Goal: Task Accomplishment & Management: Use online tool/utility

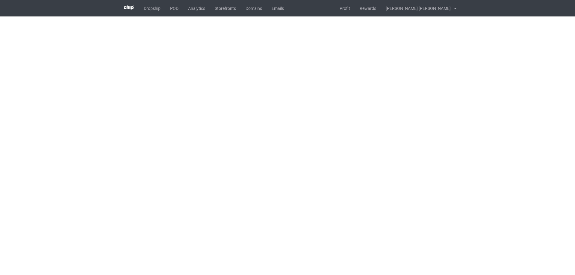
click at [333, 13] on div "Dropship POD Analytics Storefronts Domains Emails Profit Rewards [PERSON_NAME] …" at bounding box center [287, 8] width 337 height 16
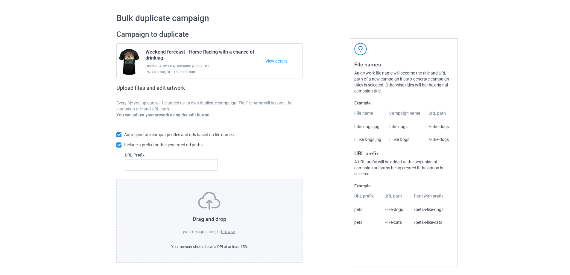
scroll to position [17, 0]
click at [229, 231] on label "browse" at bounding box center [228, 231] width 14 height 5
click at [0, 0] on input "browse" at bounding box center [0, 0] width 0 height 0
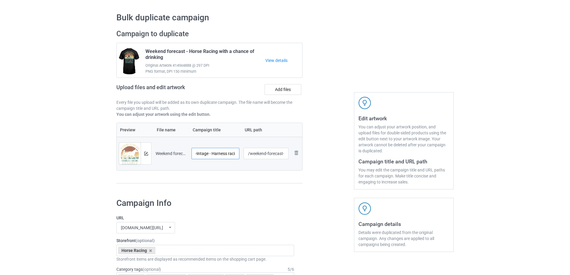
scroll to position [0, 28]
drag, startPoint x: 231, startPoint y: 155, endPoint x: 218, endPoint y: 155, distance: 12.3
click at [218, 155] on input "Weekend forecast vintage - Harness racing" at bounding box center [216, 153] width 48 height 11
click at [219, 154] on input "Weekend forecast vintage - Harness racing" at bounding box center [216, 153] width 48 height 11
drag, startPoint x: 202, startPoint y: 154, endPoint x: 218, endPoint y: 155, distance: 15.9
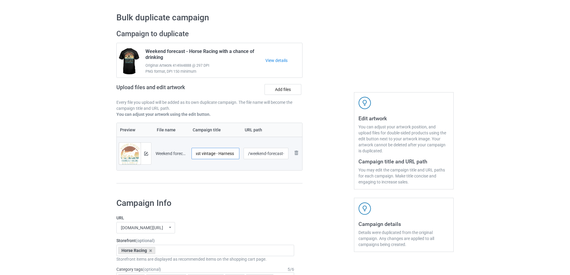
click at [218, 155] on input "Weekend forecast vintage - Harness racing" at bounding box center [216, 153] width 48 height 11
click at [235, 153] on input "Weekend forecast Harness racing" at bounding box center [216, 153] width 48 height 11
paste input "vintage -"
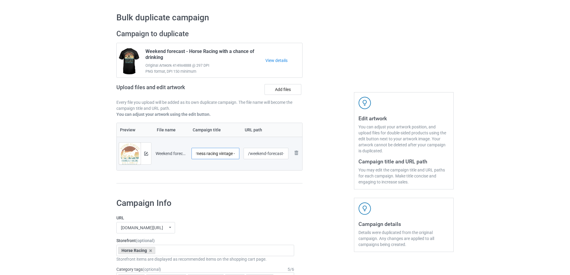
drag, startPoint x: 234, startPoint y: 154, endPoint x: 241, endPoint y: 156, distance: 8.1
click at [242, 156] on tr "Preview and edit artwork Weekend forecast vintage - Harness racing.png Weekend …" at bounding box center [210, 154] width 186 height 34
click at [223, 154] on input "Weekend forecast Harness racing vintage" at bounding box center [216, 153] width 48 height 11
type input "Weekend forecast Harness racing Vintage"
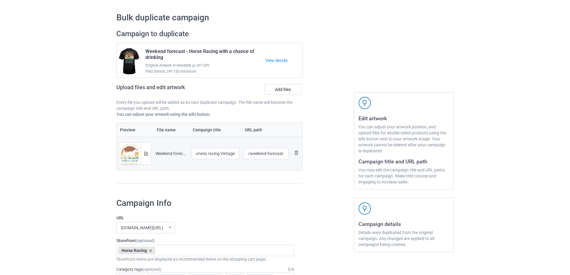
scroll to position [0, 0]
drag, startPoint x: 336, startPoint y: 169, endPoint x: 331, endPoint y: 169, distance: 4.8
click at [337, 169] on div at bounding box center [328, 109] width 43 height 169
drag, startPoint x: 271, startPoint y: 154, endPoint x: 283, endPoint y: 154, distance: 12.0
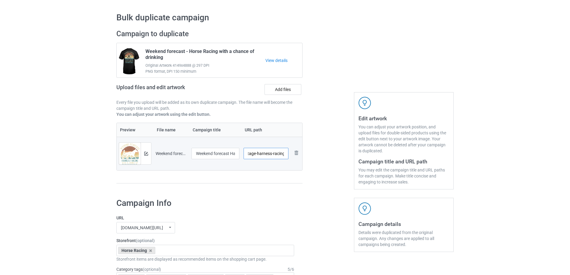
click at [283, 154] on input "/weekend-forecast-vintage-harness-racing" at bounding box center [266, 153] width 45 height 11
click at [274, 156] on input "/weekend-forecast-vintage-harness-racing" at bounding box center [266, 153] width 45 height 11
click at [276, 153] on input "/weekend-forecast-vintage-harness-racing" at bounding box center [266, 153] width 45 height 11
drag, startPoint x: 272, startPoint y: 154, endPoint x: 286, endPoint y: 154, distance: 13.8
click at [286, 154] on input "/weekend-forecast-vintage-harness-racing" at bounding box center [266, 153] width 45 height 11
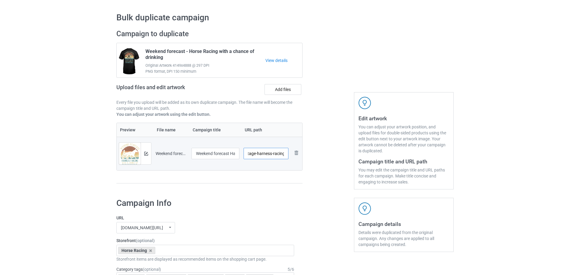
click at [269, 155] on input "/weekend-forecast-vintage-harness-racing" at bounding box center [266, 153] width 45 height 11
drag, startPoint x: 266, startPoint y: 155, endPoint x: 237, endPoint y: 154, distance: 28.7
click at [237, 154] on tr "Preview and edit artwork Weekend forecast vintage - Harness racing.png Weekend …" at bounding box center [210, 154] width 186 height 34
click at [276, 156] on input "/weekend-forecast-vintage-harness-racing" at bounding box center [266, 153] width 45 height 11
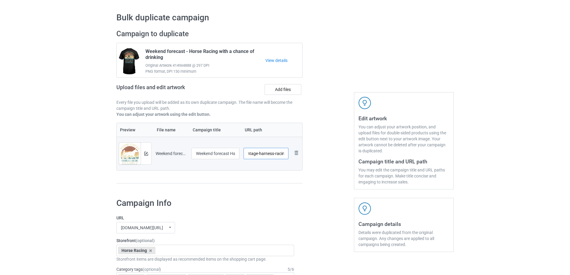
scroll to position [0, 42]
drag, startPoint x: 277, startPoint y: 154, endPoint x: 263, endPoint y: 155, distance: 13.9
click at [263, 155] on input "/weekend-forecast-vintage-harness-racing" at bounding box center [266, 153] width 45 height 11
click at [255, 153] on input "/weekend-forecast-vintage-harness-racing" at bounding box center [266, 153] width 45 height 11
click at [251, 154] on input "/weekend-forecast-vintage-harness-racing" at bounding box center [266, 153] width 45 height 11
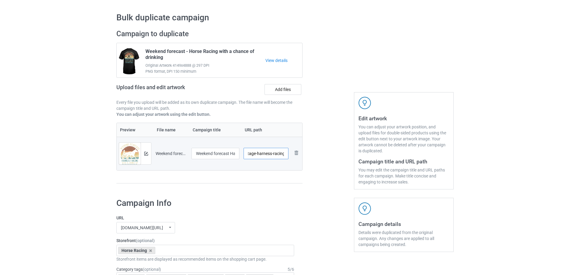
click at [251, 154] on input "/weekend-forecast-vintage-harness-racing" at bounding box center [266, 153] width 45 height 11
type input "/weekend-forecast-harness-racing"
click at [335, 161] on div at bounding box center [328, 109] width 43 height 169
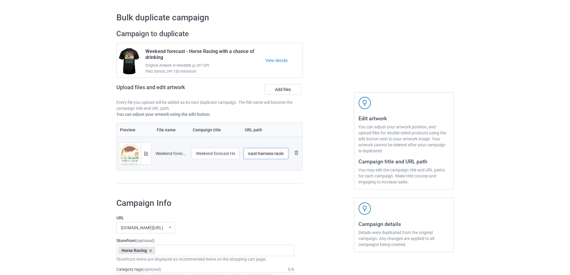
scroll to position [0, 28]
drag, startPoint x: 275, startPoint y: 154, endPoint x: 287, endPoint y: 154, distance: 12.0
click at [287, 154] on input "/weekend-forecast-harness-racing" at bounding box center [266, 153] width 45 height 11
click at [330, 162] on div at bounding box center [328, 109] width 43 height 169
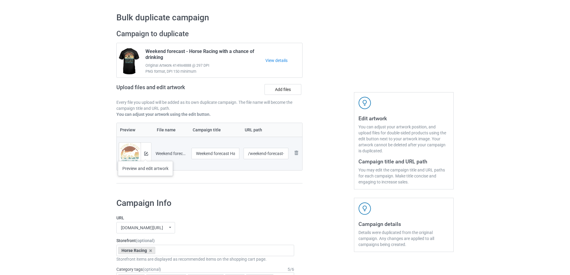
drag, startPoint x: 141, startPoint y: 153, endPoint x: 146, endPoint y: 155, distance: 5.0
click at [146, 155] on div at bounding box center [146, 154] width 10 height 22
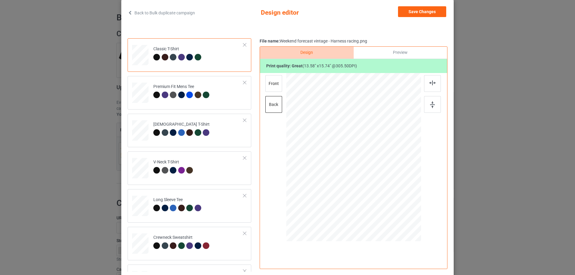
scroll to position [20, 0]
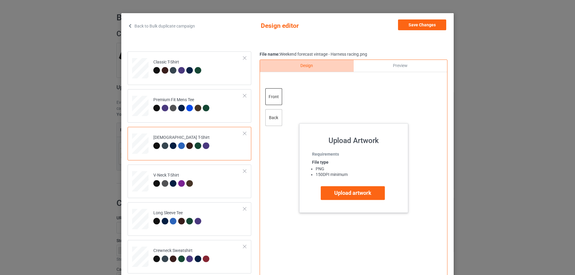
click at [274, 118] on div "back" at bounding box center [273, 117] width 17 height 17
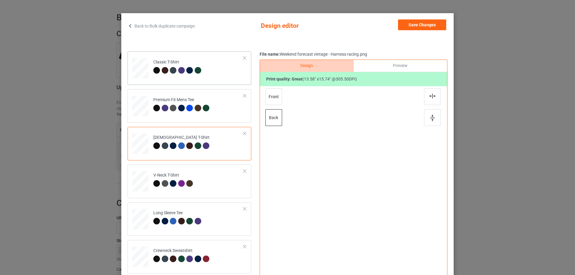
click at [209, 77] on td "Classic T-Shirt" at bounding box center [198, 67] width 97 height 26
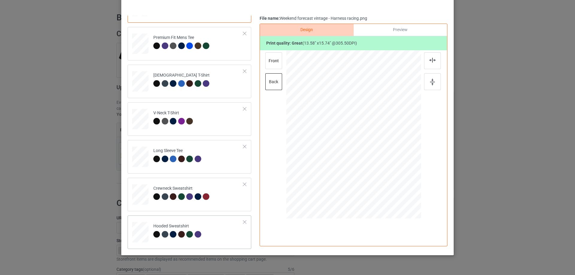
scroll to position [70, 0]
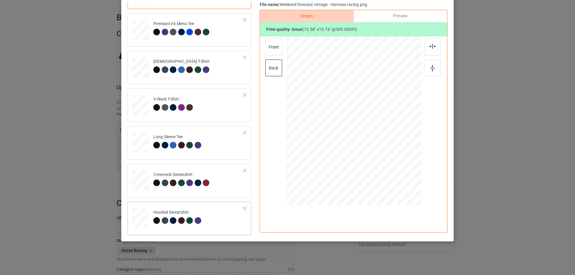
click at [217, 216] on td "Hooded Sweatshirt" at bounding box center [198, 217] width 97 height 26
click at [268, 49] on div "front" at bounding box center [273, 47] width 17 height 17
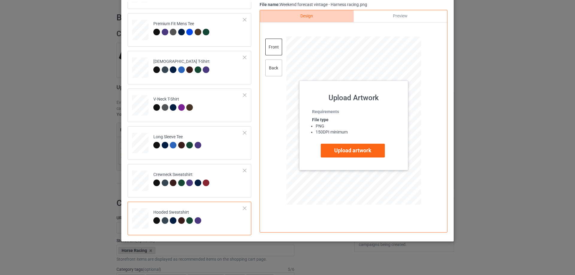
click at [272, 64] on div "back" at bounding box center [273, 68] width 17 height 17
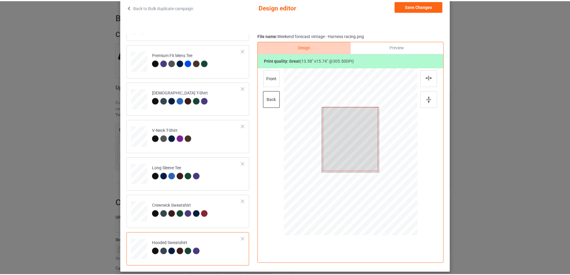
scroll to position [0, 0]
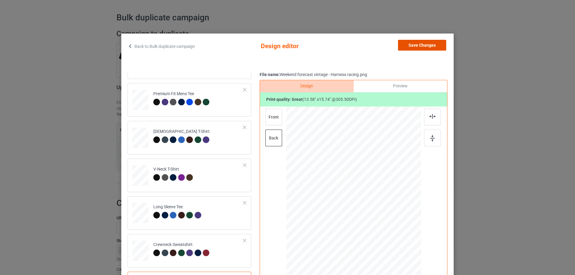
click at [423, 45] on button "Save Changes" at bounding box center [422, 45] width 48 height 11
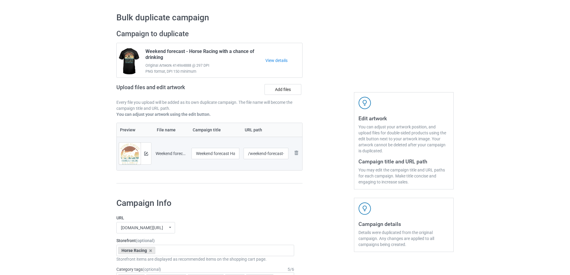
scroll to position [166, 0]
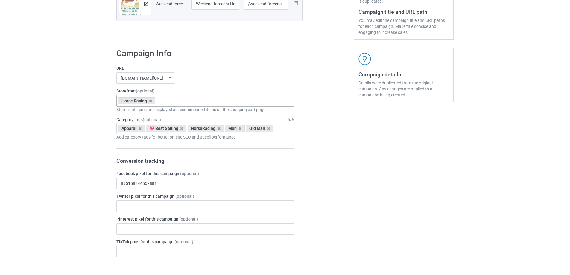
click at [180, 103] on div "Horse Racing Cat Special Offer CAMPING STORE GARDEN STORE Animals HORSE SALE OF…" at bounding box center [205, 100] width 178 height 11
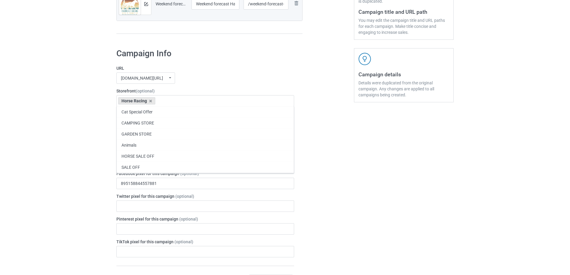
click at [293, 69] on label "URL" at bounding box center [205, 68] width 178 height 6
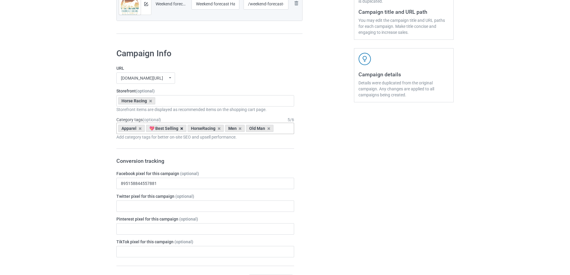
click at [182, 129] on icon at bounding box center [181, 129] width 3 height 4
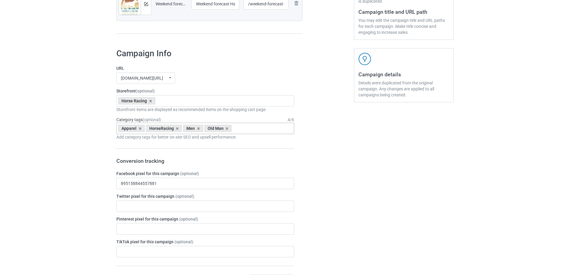
click at [241, 129] on input "text" at bounding box center [238, 128] width 9 height 5
type input "Harness"
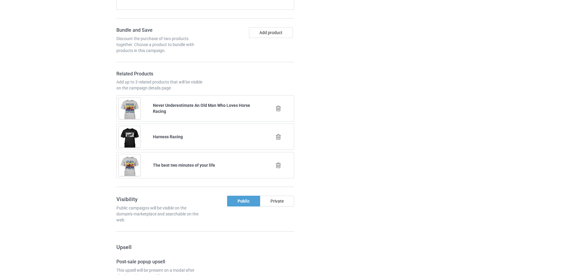
scroll to position [416, 0]
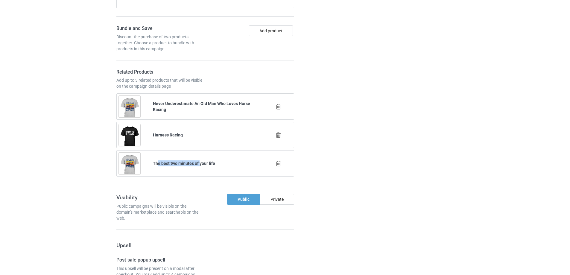
drag, startPoint x: 158, startPoint y: 163, endPoint x: 202, endPoint y: 162, distance: 44.0
click at [202, 162] on b "The best two minutes of your life" at bounding box center [184, 163] width 62 height 5
click at [203, 162] on b "The best two minutes of your life" at bounding box center [184, 163] width 62 height 5
click at [277, 166] on icon at bounding box center [278, 163] width 7 height 6
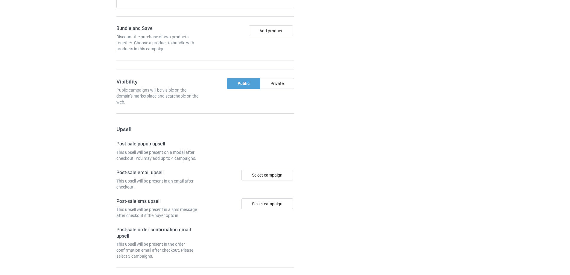
click at [332, 167] on div at bounding box center [328, 55] width 43 height 521
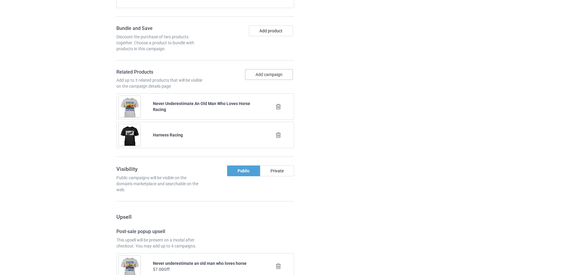
click at [286, 76] on button "Add campaign" at bounding box center [269, 74] width 48 height 11
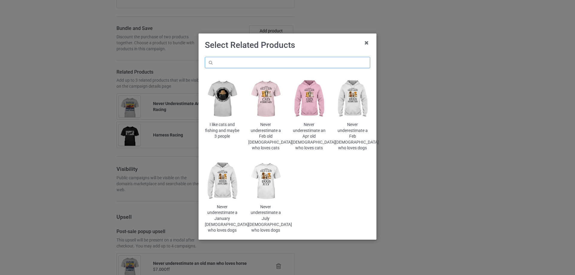
click at [299, 58] on input "text" at bounding box center [287, 62] width 165 height 11
type input "harness"
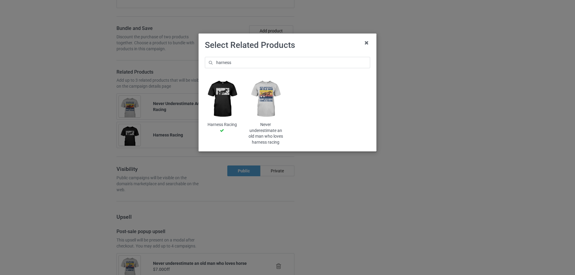
click at [275, 96] on img at bounding box center [265, 99] width 35 height 44
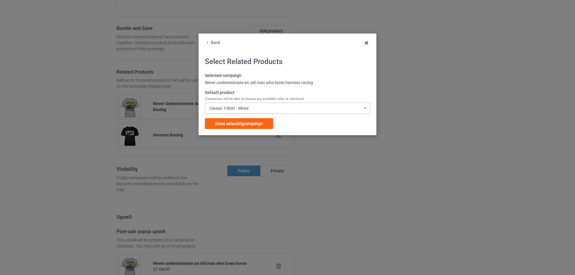
click at [248, 109] on div "Classic T-Shirt - White" at bounding box center [228, 108] width 39 height 4
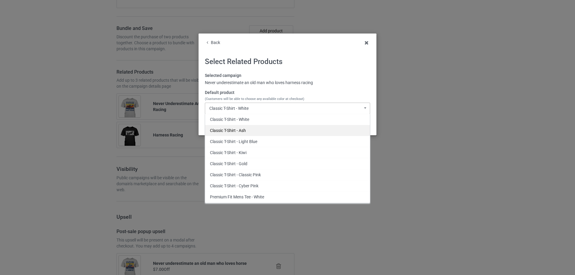
click at [243, 131] on div "Classic T-Shirt - Ash" at bounding box center [287, 130] width 165 height 11
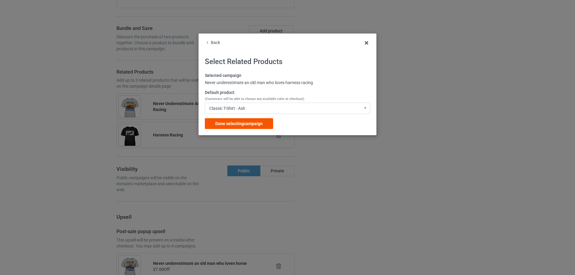
click at [248, 124] on span "Done selecting campaign" at bounding box center [238, 123] width 47 height 5
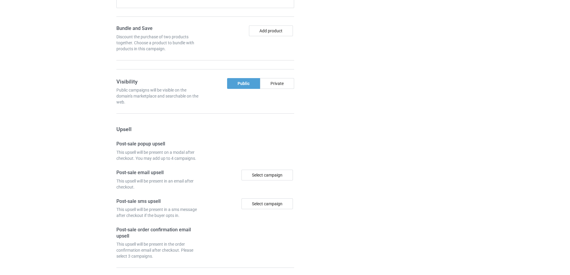
click at [351, 118] on div "Campaign details Details were duplicated from the original campaign. Any change…" at bounding box center [404, 55] width 108 height 521
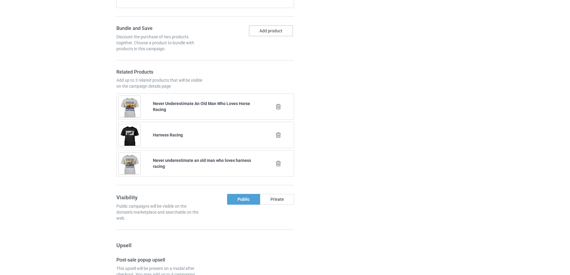
click at [284, 34] on button "Add product" at bounding box center [271, 30] width 44 height 11
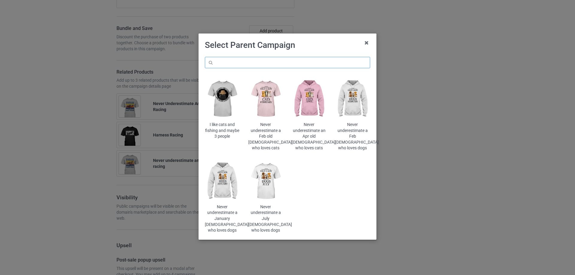
click at [260, 60] on input "text" at bounding box center [287, 62] width 165 height 11
type input "harness"
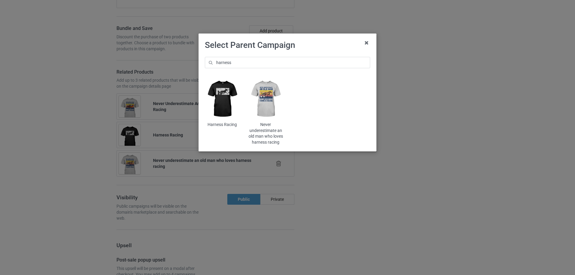
click at [269, 99] on img at bounding box center [265, 99] width 35 height 44
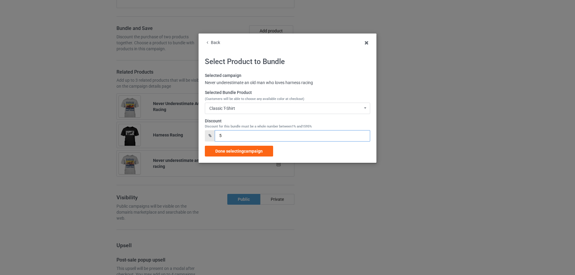
click at [218, 137] on input "5" at bounding box center [292, 135] width 155 height 11
type input "15"
click at [252, 151] on span "Done selecting campaign" at bounding box center [238, 151] width 47 height 5
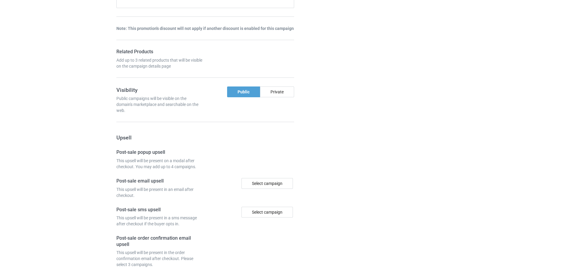
click at [369, 150] on div "Campaign details Details were duplicated from the original campaign. Any change…" at bounding box center [404, 59] width 108 height 529
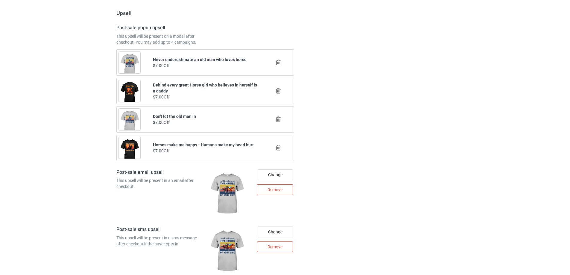
scroll to position [666, 0]
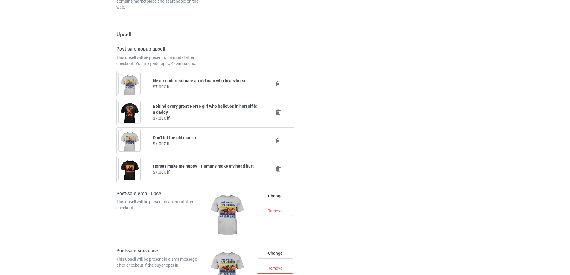
click at [278, 84] on icon at bounding box center [278, 84] width 7 height 6
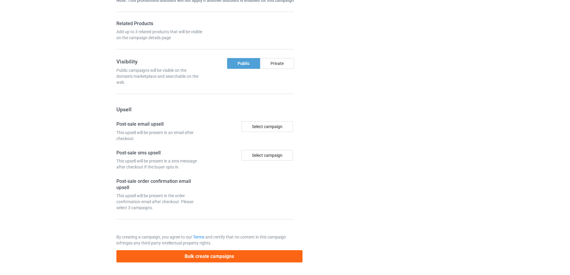
drag, startPoint x: 345, startPoint y: 82, endPoint x: 341, endPoint y: 82, distance: 3.6
click at [344, 82] on div at bounding box center [328, 1] width 43 height 531
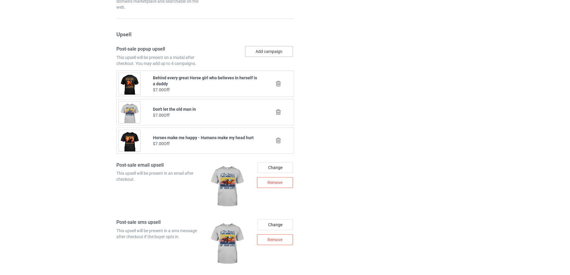
click at [278, 55] on button "Add campaign" at bounding box center [269, 51] width 48 height 11
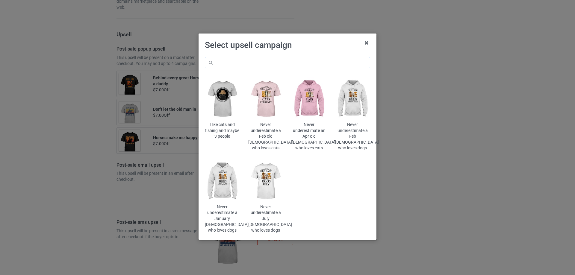
click at [280, 60] on input "text" at bounding box center [287, 62] width 165 height 11
paste input "vintage -"
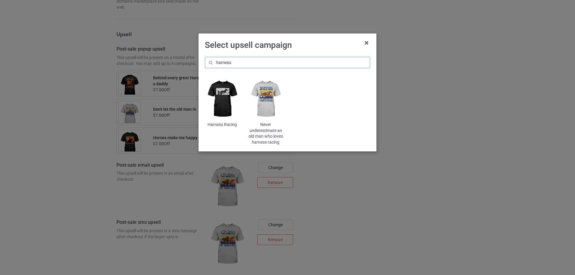
type input "harness"
click at [262, 95] on img at bounding box center [265, 99] width 35 height 44
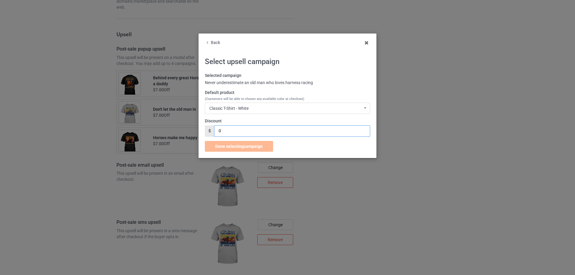
drag, startPoint x: 224, startPoint y: 131, endPoint x: 210, endPoint y: 131, distance: 13.5
click at [210, 131] on div "$ 0" at bounding box center [287, 130] width 165 height 11
type input "7"
click at [254, 111] on div "Classic T-Shirt - White Classic T-Shirt - White Classic T-Shirt - Ash Classic T…" at bounding box center [287, 108] width 165 height 11
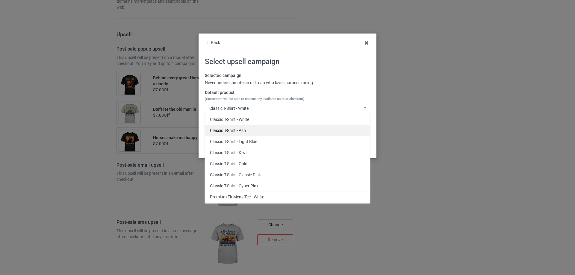
click at [242, 129] on div "Classic T-Shirt - Ash" at bounding box center [287, 130] width 165 height 11
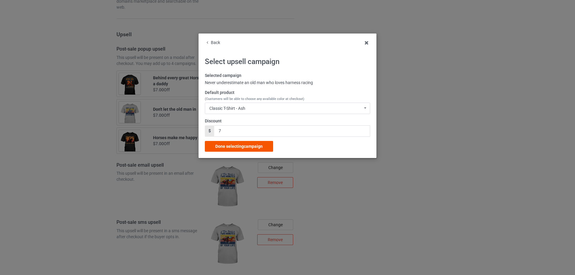
click at [244, 147] on span "Done selecting campaign" at bounding box center [238, 146] width 47 height 5
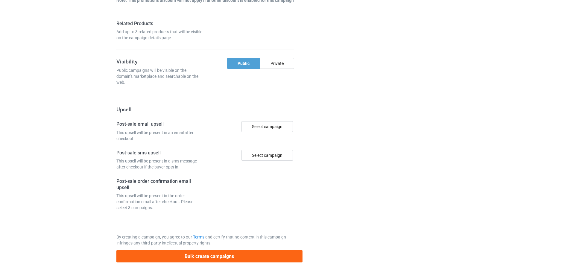
click at [344, 142] on div at bounding box center [328, 1] width 43 height 531
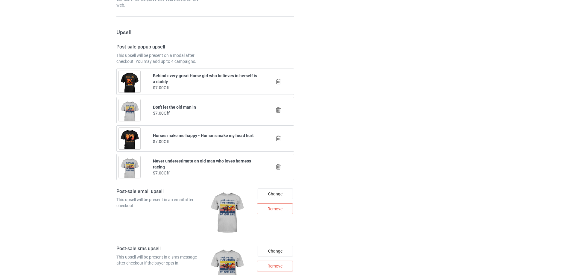
scroll to position [653, 0]
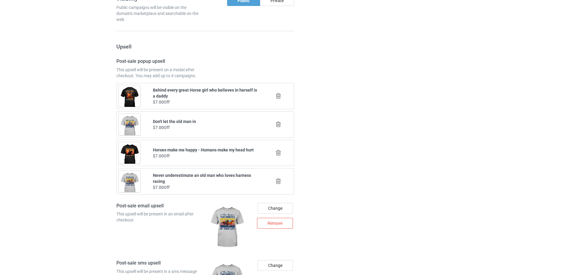
click at [280, 125] on icon at bounding box center [278, 124] width 7 height 6
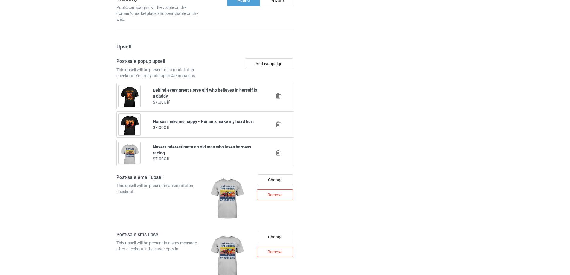
click at [340, 125] on div at bounding box center [328, 11] width 43 height 908
drag, startPoint x: 278, startPoint y: 124, endPoint x: 305, endPoint y: 123, distance: 27.0
click at [278, 124] on icon at bounding box center [278, 124] width 7 height 6
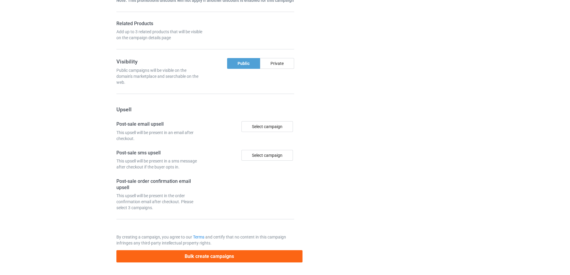
click at [336, 122] on div at bounding box center [328, 1] width 43 height 531
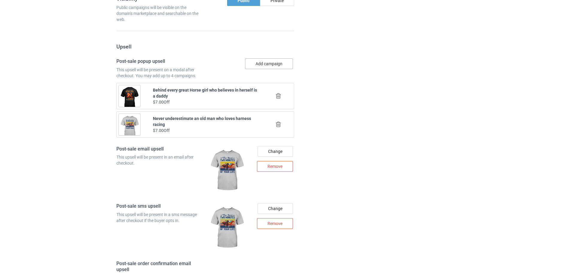
click at [283, 63] on button "Add campaign" at bounding box center [269, 63] width 48 height 11
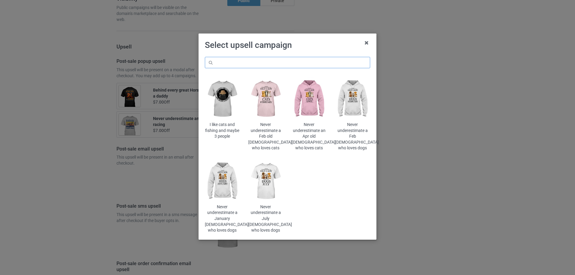
click at [288, 63] on input "text" at bounding box center [287, 62] width 165 height 11
type input "harness"
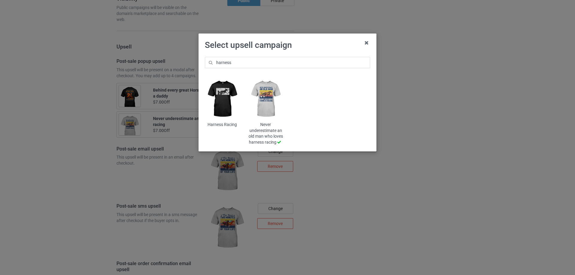
click at [224, 112] on img at bounding box center [222, 99] width 35 height 44
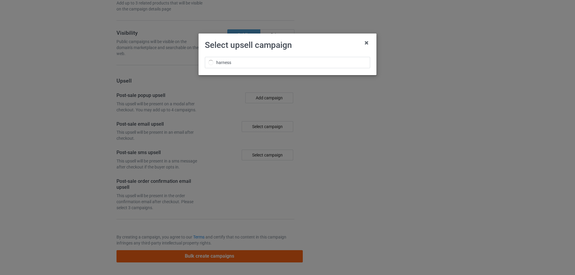
scroll to position [653, 0]
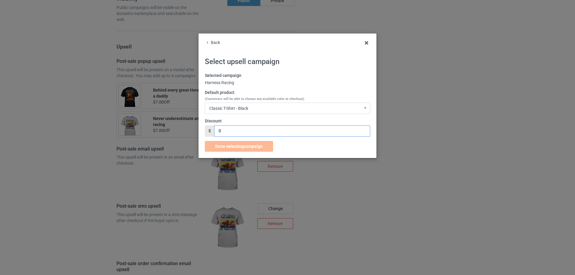
drag, startPoint x: 227, startPoint y: 128, endPoint x: 204, endPoint y: 131, distance: 22.9
click at [204, 131] on div "Back Select upsell campaign Selected campaign Harness Racing Default product (C…" at bounding box center [287, 96] width 178 height 125
type input "7"
click at [242, 144] on span "Done selecting campaign" at bounding box center [238, 146] width 47 height 5
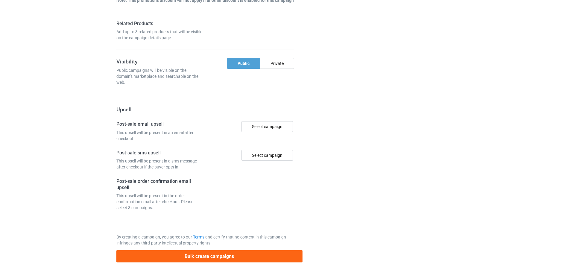
click at [361, 104] on div "Campaign details Details were duplicated from the original campaign. Any change…" at bounding box center [404, 1] width 108 height 531
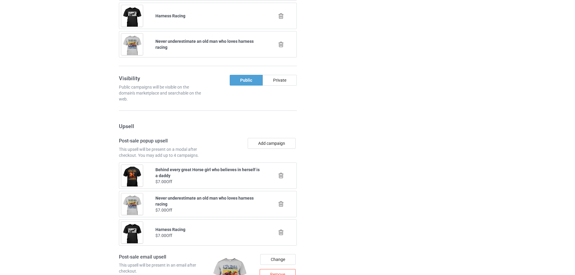
scroll to position [703, 0]
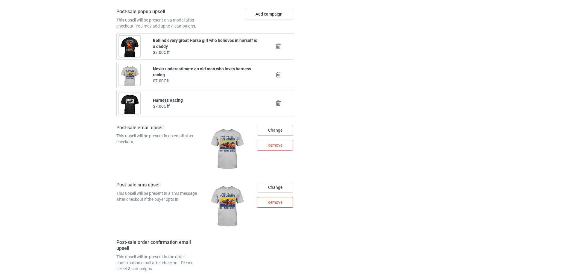
click at [283, 130] on div "Change" at bounding box center [275, 130] width 35 height 11
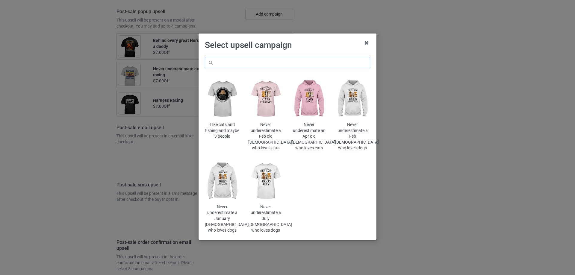
click at [316, 66] on input "text" at bounding box center [287, 62] width 165 height 11
paste input "vintage -"
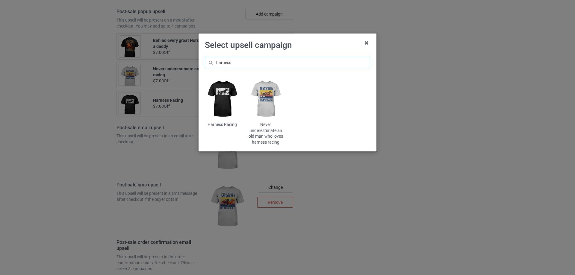
type input "harness"
click at [277, 109] on img at bounding box center [265, 99] width 35 height 44
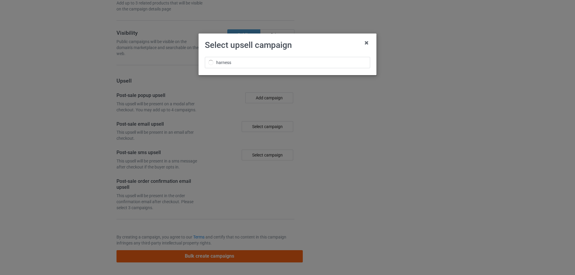
scroll to position [703, 0]
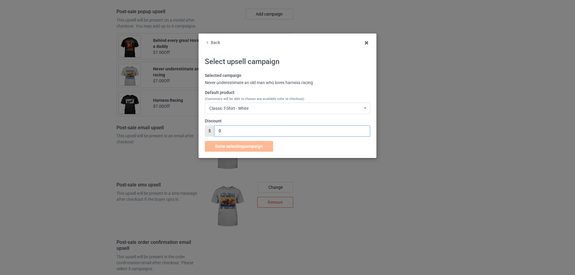
drag, startPoint x: 248, startPoint y: 135, endPoint x: 194, endPoint y: 137, distance: 53.3
click at [196, 137] on div "Back Select upsell campaign Selected campaign Never underestimate an old man wh…" at bounding box center [287, 137] width 575 height 275
type input "7"
click at [250, 108] on div "Classic T-Shirt - White Classic T-Shirt - White Classic T-Shirt - Ash Classic T…" at bounding box center [287, 108] width 165 height 11
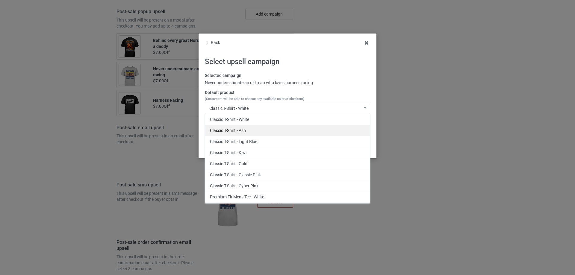
click at [252, 131] on div "Classic T-Shirt - Ash" at bounding box center [287, 130] width 165 height 11
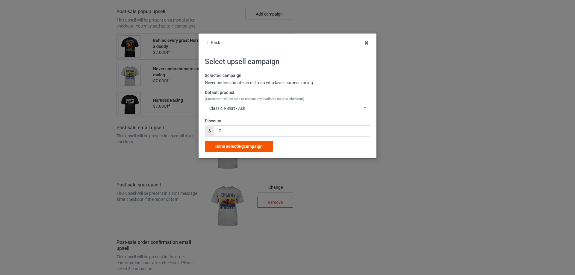
click at [244, 150] on div "Done selecting campaign" at bounding box center [239, 146] width 68 height 11
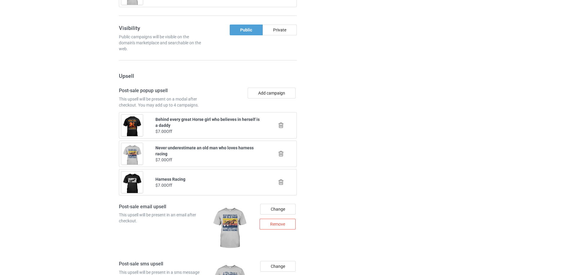
scroll to position [732, 0]
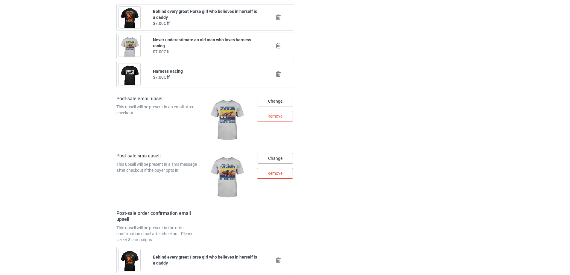
click at [272, 158] on div "Change" at bounding box center [275, 158] width 35 height 11
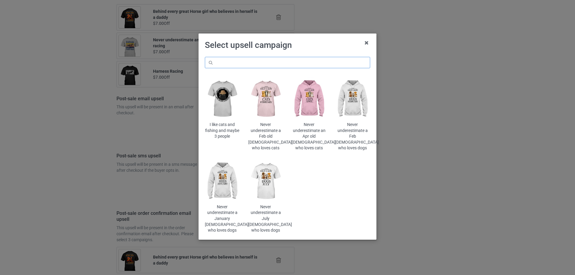
click at [312, 65] on input "text" at bounding box center [287, 62] width 165 height 11
paste input "harness"
type input "harness"
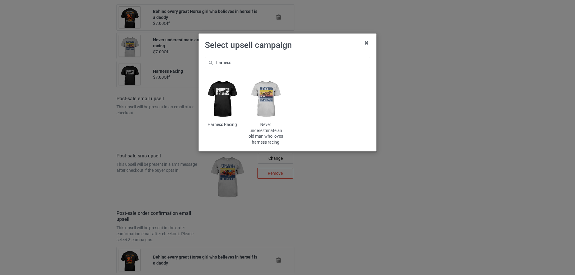
click at [259, 104] on img at bounding box center [265, 99] width 35 height 44
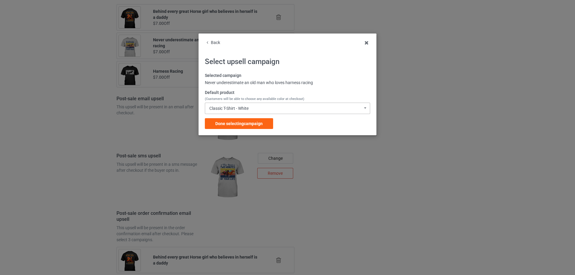
drag, startPoint x: 254, startPoint y: 119, endPoint x: 269, endPoint y: 109, distance: 18.1
click at [269, 109] on div "Selected campaign Never underestimate an old man who loves harness racing Defau…" at bounding box center [287, 101] width 165 height 56
click at [269, 109] on div "Classic T-Shirt - White Classic T-Shirt - White Classic T-Shirt - Ash Classic T…" at bounding box center [287, 108] width 165 height 11
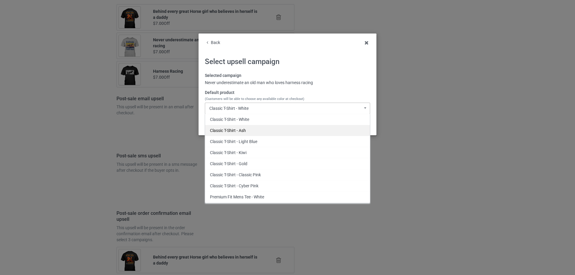
click at [253, 130] on div "Classic T-Shirt - Ash" at bounding box center [287, 130] width 165 height 11
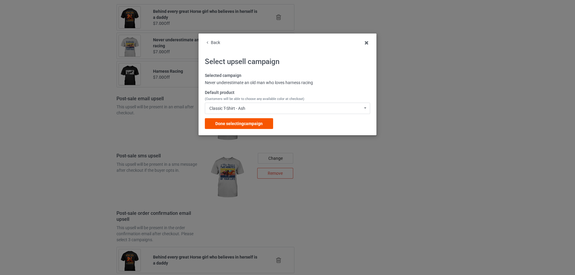
click at [260, 122] on span "Done selecting campaign" at bounding box center [238, 123] width 47 height 5
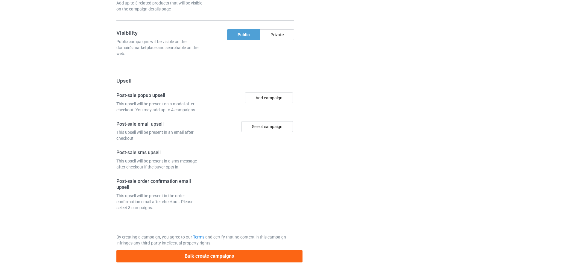
drag, startPoint x: 352, startPoint y: 130, endPoint x: 349, endPoint y: 127, distance: 4.7
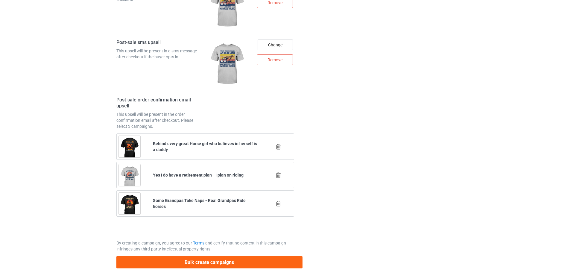
scroll to position [852, 0]
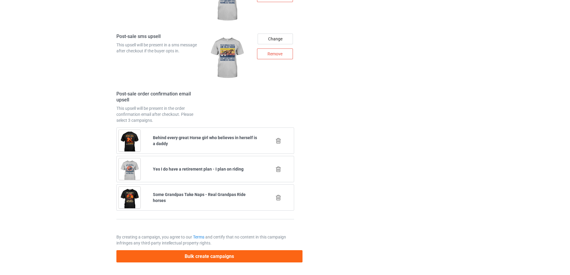
click at [277, 141] on icon at bounding box center [278, 141] width 7 height 6
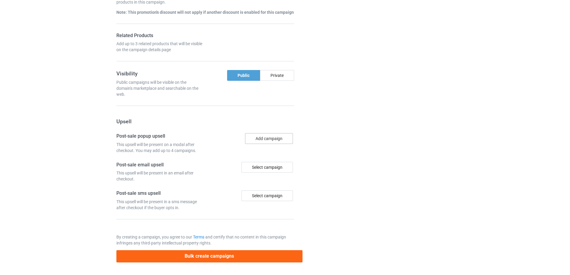
scroll to position [824, 0]
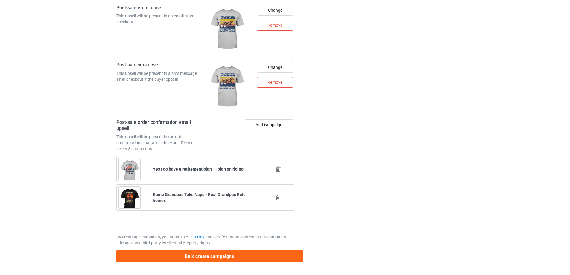
click at [278, 170] on icon at bounding box center [278, 169] width 7 height 6
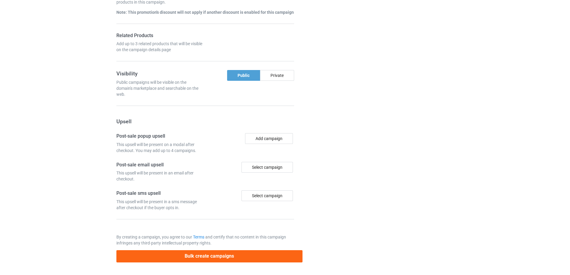
click at [325, 168] on div at bounding box center [328, 7] width 43 height 519
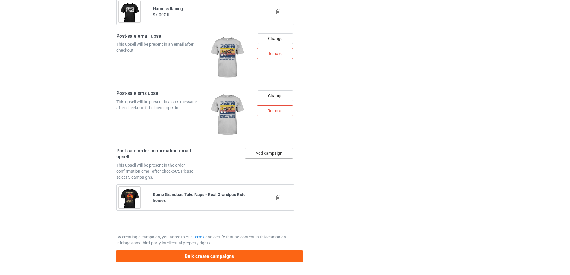
click at [278, 153] on button "Add campaign" at bounding box center [269, 153] width 48 height 11
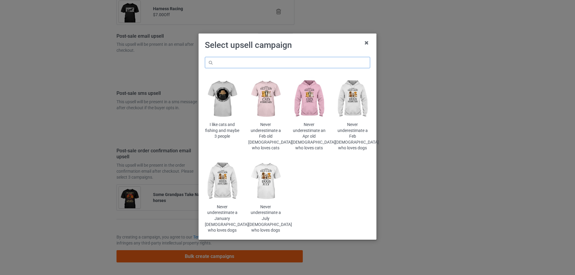
click at [313, 60] on input "text" at bounding box center [287, 62] width 165 height 11
paste input "harness"
type input "harness"
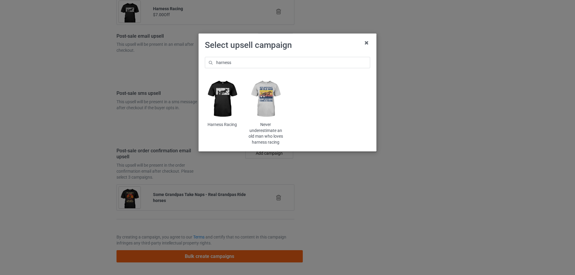
click at [265, 107] on img at bounding box center [265, 99] width 35 height 44
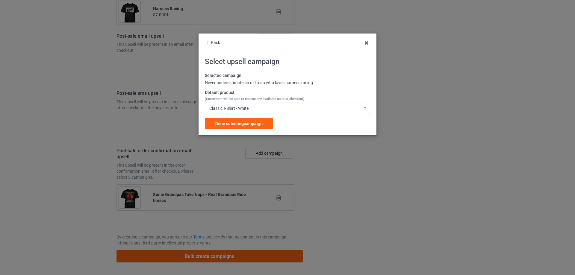
drag, startPoint x: 264, startPoint y: 106, endPoint x: 260, endPoint y: 116, distance: 10.7
click at [263, 107] on div "Classic T-Shirt - White Classic T-Shirt - White Classic T-Shirt - Ash Classic T…" at bounding box center [287, 108] width 165 height 11
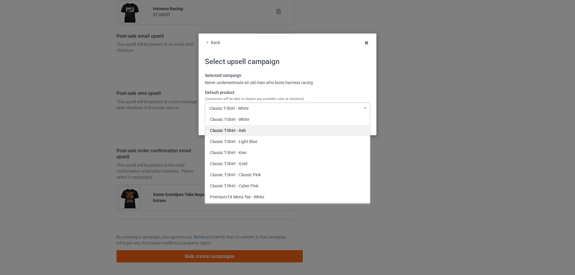
drag, startPoint x: 252, startPoint y: 129, endPoint x: 257, endPoint y: 125, distance: 6.4
click at [252, 129] on div "Classic T-Shirt - Ash" at bounding box center [287, 130] width 165 height 11
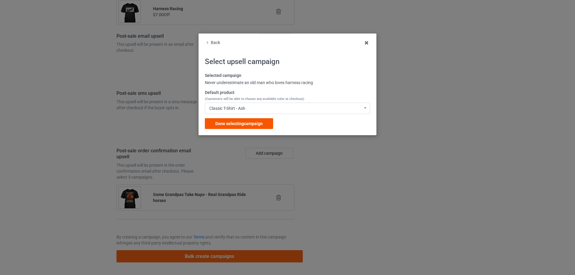
click at [260, 123] on span "Done selecting campaign" at bounding box center [238, 123] width 47 height 5
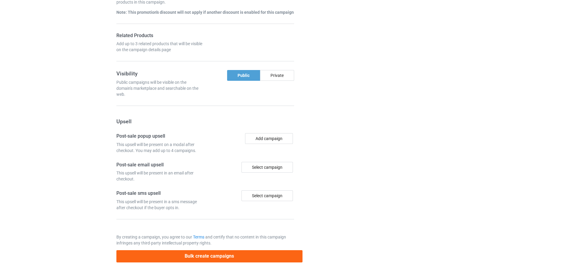
click at [333, 125] on div at bounding box center [328, 7] width 43 height 519
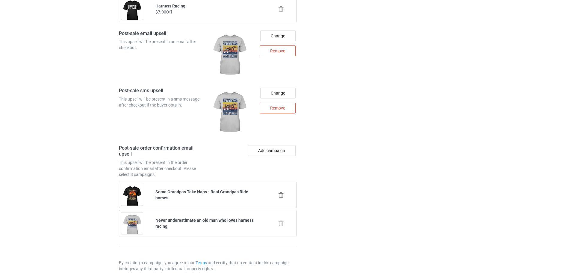
scroll to position [824, 0]
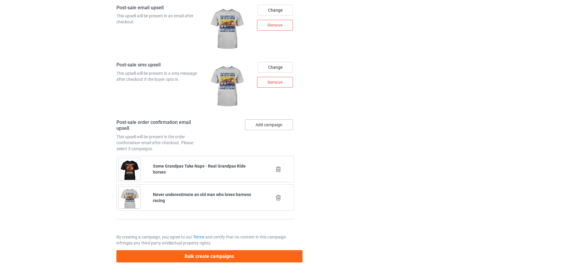
click at [275, 126] on button "Add campaign" at bounding box center [269, 124] width 48 height 11
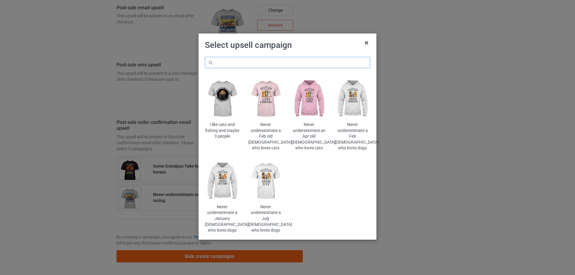
click at [309, 65] on input "text" at bounding box center [287, 62] width 165 height 11
paste input "harness"
type input "harness"
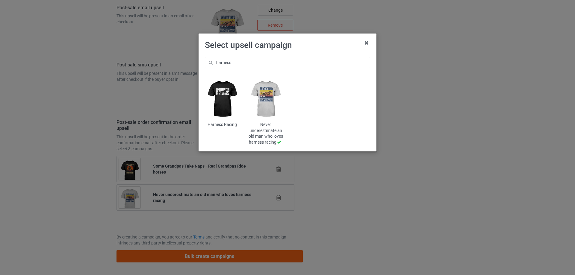
click at [220, 97] on img at bounding box center [222, 99] width 35 height 44
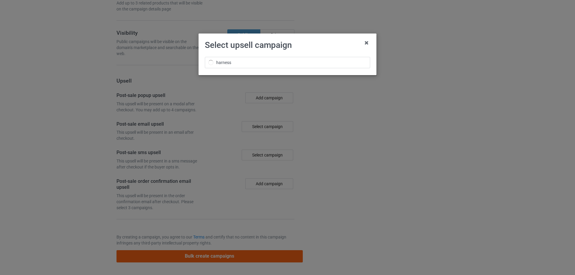
scroll to position [824, 0]
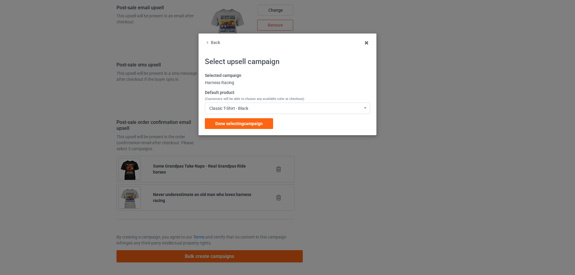
click at [245, 102] on div "Default product (Customers will be able to choose any available color at checko…" at bounding box center [287, 102] width 165 height 24
click at [248, 112] on div "Classic T-Shirt - Black Classic T-Shirt - Black Classic T-Shirt - Chocolate Cla…" at bounding box center [287, 108] width 165 height 11
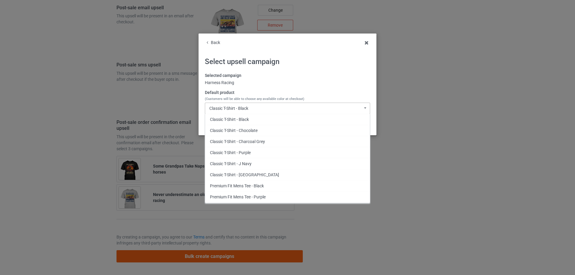
click at [251, 109] on div "Classic T-Shirt - Black Classic T-Shirt - Black Classic T-Shirt - Chocolate Cla…" at bounding box center [287, 108] width 165 height 11
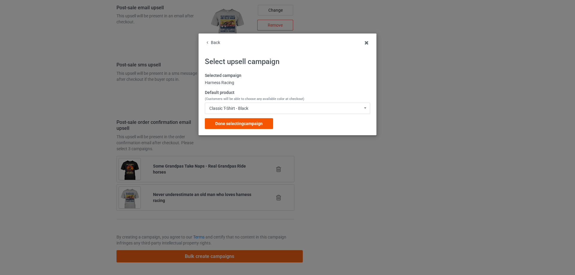
click at [250, 122] on span "Done selecting campaign" at bounding box center [238, 123] width 47 height 5
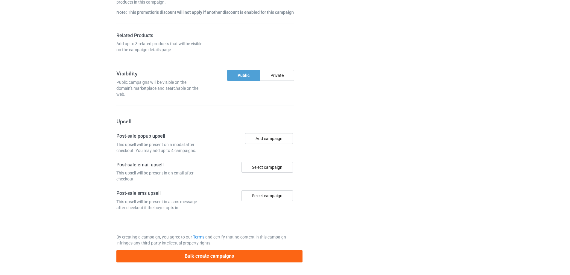
click at [313, 120] on div at bounding box center [328, 7] width 43 height 519
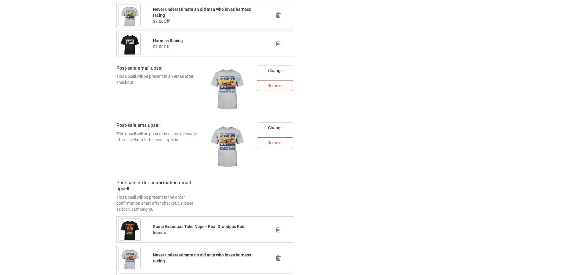
scroll to position [852, 0]
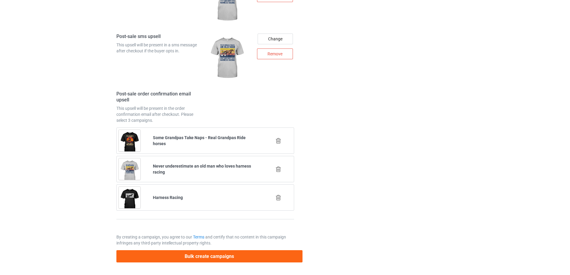
click at [230, 257] on button "Bulk create campaigns" at bounding box center [209, 256] width 186 height 12
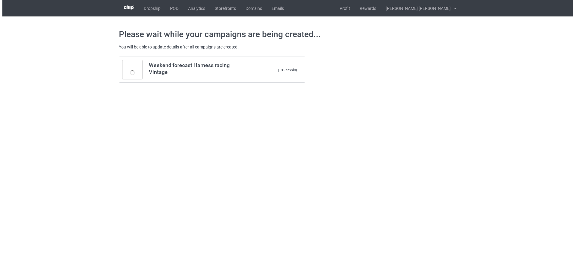
scroll to position [0, 0]
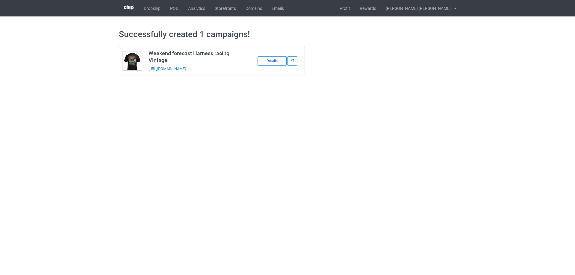
click at [261, 59] on div "Details" at bounding box center [271, 60] width 29 height 9
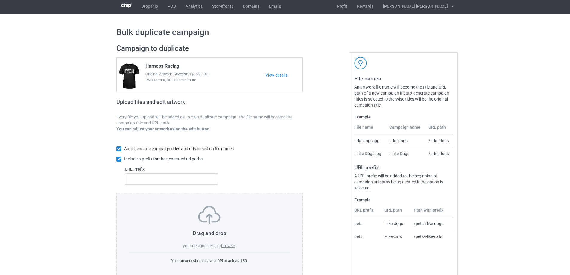
scroll to position [17, 0]
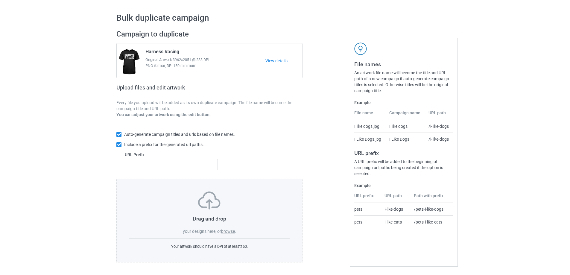
click at [230, 231] on label "browse" at bounding box center [228, 231] width 14 height 5
click at [0, 0] on input "browse" at bounding box center [0, 0] width 0 height 0
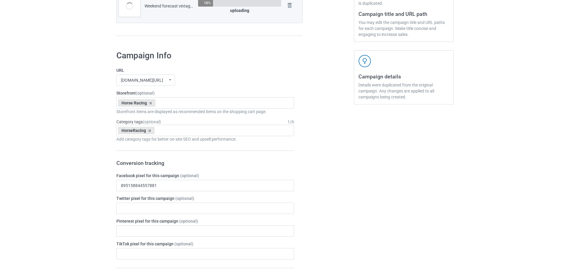
scroll to position [166, 0]
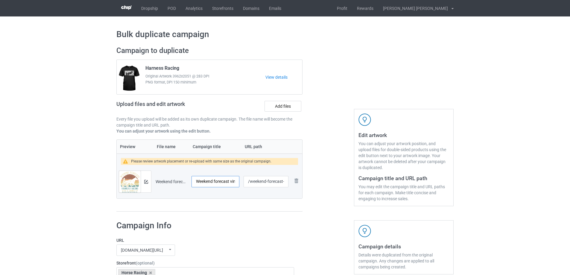
scroll to position [0, 41]
drag, startPoint x: 212, startPoint y: 183, endPoint x: 243, endPoint y: 184, distance: 31.5
click at [243, 184] on tr "Preview and edit artwork Weekend forecast vintage - Harness racing.png Weekend …" at bounding box center [210, 182] width 186 height 34
click at [221, 182] on input "Weekend forecast vintage - Harness racing" at bounding box center [216, 181] width 48 height 11
drag, startPoint x: 207, startPoint y: 183, endPoint x: 236, endPoint y: 183, distance: 29.0
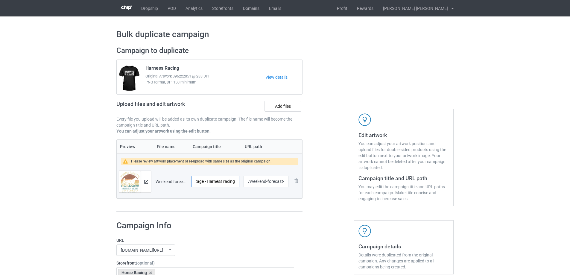
click at [236, 183] on input "Weekend forecast vintage - Harness racing" at bounding box center [216, 181] width 48 height 11
click at [201, 181] on input "Weekend forecast vintage - Harness racing" at bounding box center [216, 181] width 48 height 11
drag, startPoint x: 217, startPoint y: 184, endPoint x: 239, endPoint y: 184, distance: 22.2
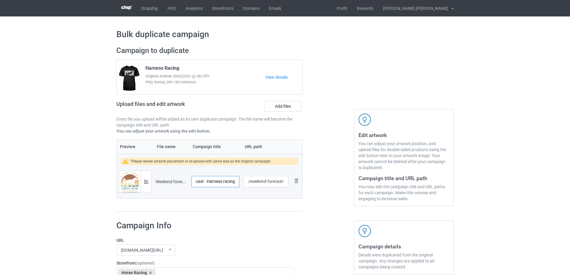
click at [239, 184] on td "Weekend forecast - Harness racing" at bounding box center [216, 182] width 52 height 34
click at [238, 183] on input "Weekend forecast - Harness racing" at bounding box center [216, 181] width 48 height 11
type input "Weekend forecast - Harness racing with a chance of drinking"
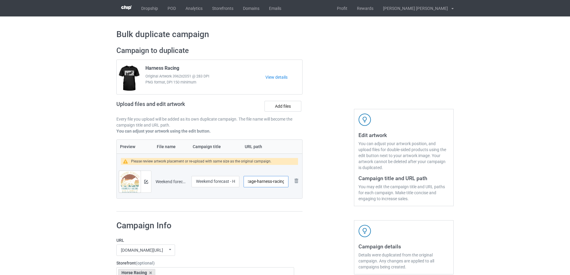
drag, startPoint x: 266, startPoint y: 183, endPoint x: 282, endPoint y: 183, distance: 15.6
click at [282, 183] on input "/weekend-forecast-vintage-harness-racing" at bounding box center [266, 181] width 45 height 11
click at [278, 183] on input "/weekend-forecast-vintage-harness-racing" at bounding box center [266, 181] width 45 height 11
drag, startPoint x: 257, startPoint y: 183, endPoint x: 287, endPoint y: 183, distance: 29.3
click at [287, 183] on input "/weekend-forecast-vintage-harness-racing" at bounding box center [266, 181] width 45 height 11
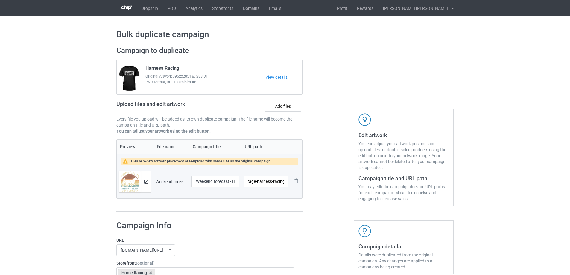
click at [271, 182] on input "/weekend-forecast-vintage-harness-racing" at bounding box center [266, 181] width 45 height 11
click at [252, 182] on input "/weekend-forecast-vintage-harness-racing" at bounding box center [266, 181] width 45 height 11
click at [324, 191] on div at bounding box center [328, 129] width 43 height 174
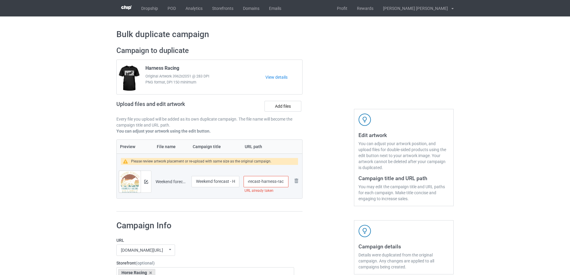
scroll to position [0, 28]
drag, startPoint x: 250, startPoint y: 182, endPoint x: 256, endPoint y: 183, distance: 5.5
click at [256, 183] on input "/weekend-forecast-harness-racing" at bounding box center [266, 181] width 45 height 11
click at [280, 183] on input "/-harness-racing" at bounding box center [266, 181] width 45 height 11
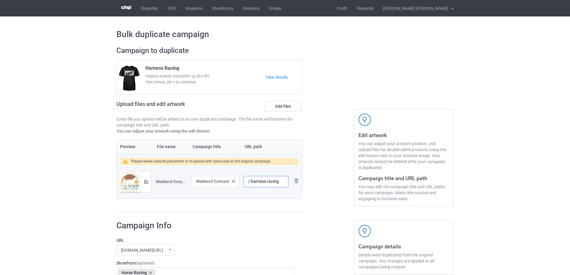
click at [251, 181] on input "/-harness-racing" at bounding box center [266, 181] width 45 height 11
click at [331, 185] on div at bounding box center [328, 129] width 43 height 174
click at [279, 183] on input "/harness-racing" at bounding box center [266, 181] width 45 height 11
click at [272, 182] on input "/harness-racing-vintage" at bounding box center [266, 181] width 45 height 11
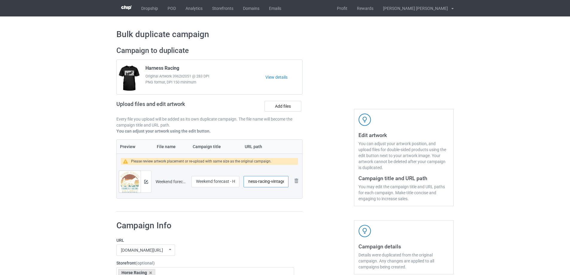
click at [272, 182] on input "/harness-racing-vintage" at bounding box center [266, 181] width 45 height 11
click at [271, 182] on input "/harness-racing-vintage" at bounding box center [266, 181] width 45 height 11
click at [250, 183] on input "/harness-racing" at bounding box center [266, 181] width 45 height 11
paste input "vintage"
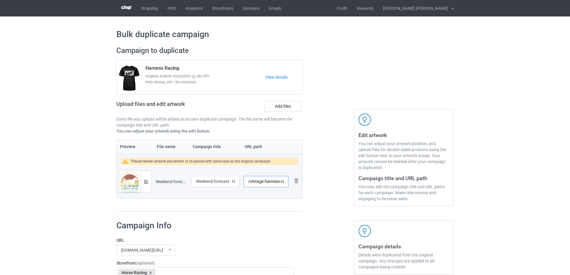
type input "/vintage-harness-racing"
click at [325, 181] on div at bounding box center [328, 129] width 43 height 174
click at [149, 185] on div at bounding box center [146, 182] width 10 height 22
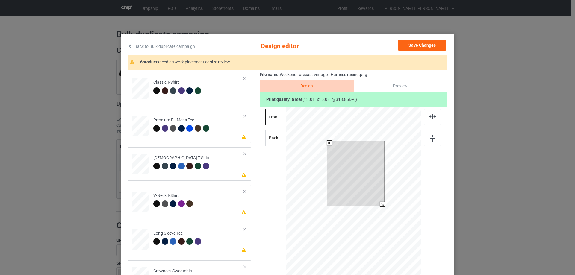
click at [380, 205] on div at bounding box center [382, 204] width 5 height 5
click at [366, 186] on div at bounding box center [355, 171] width 53 height 61
click at [363, 180] on div at bounding box center [355, 172] width 53 height 61
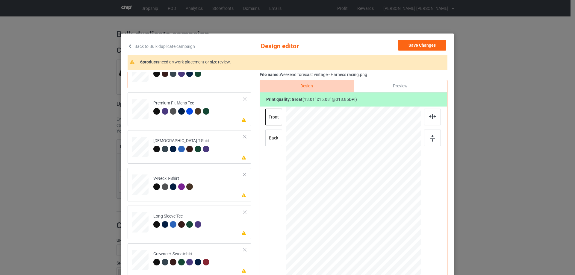
scroll to position [26, 0]
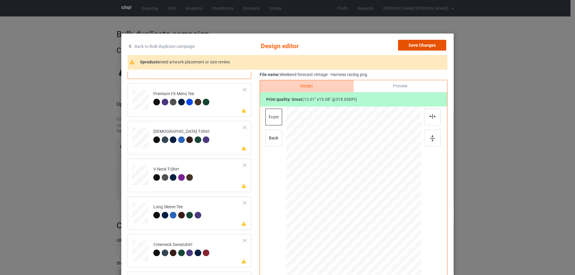
click at [422, 47] on button "Save Changes" at bounding box center [422, 45] width 48 height 11
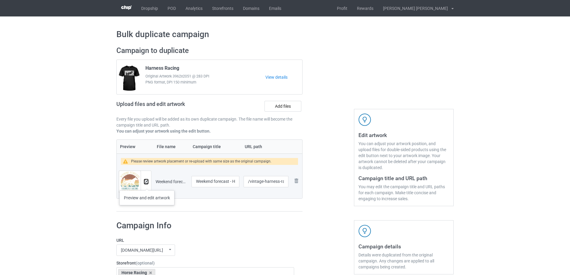
click at [147, 184] on button at bounding box center [146, 181] width 4 height 5
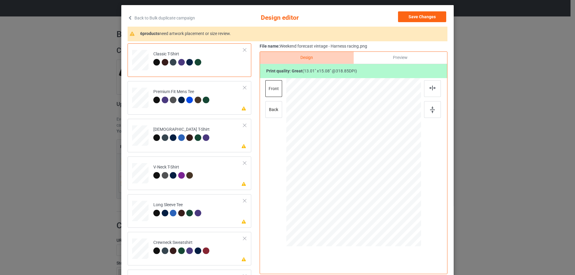
scroll to position [50, 0]
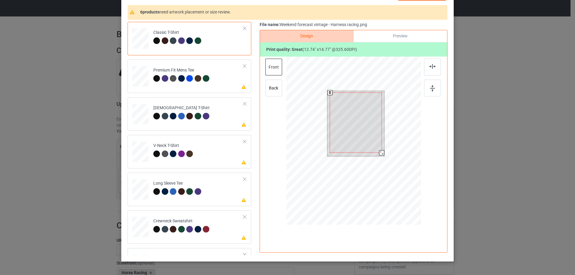
click at [379, 153] on div at bounding box center [381, 152] width 5 height 5
click at [371, 141] on div at bounding box center [356, 122] width 52 height 60
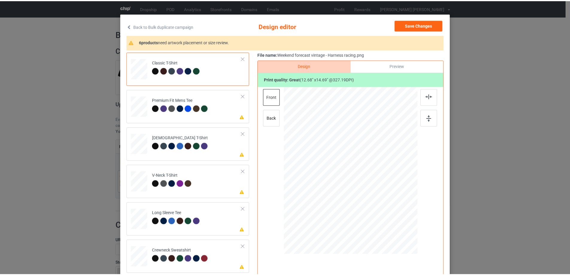
scroll to position [0, 0]
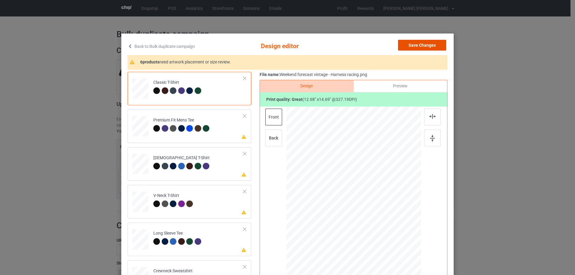
click at [424, 45] on button "Save Changes" at bounding box center [422, 45] width 48 height 11
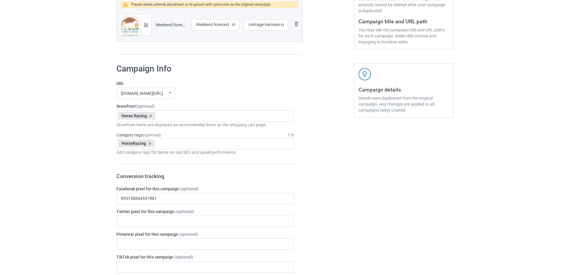
scroll to position [249, 0]
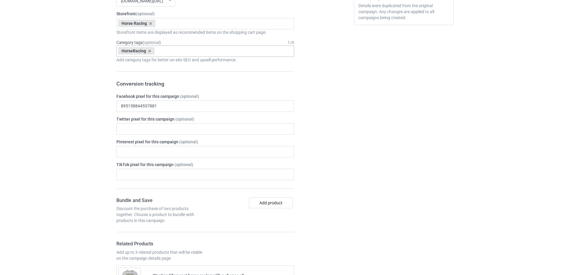
click at [181, 49] on div "HorseRacing Age > 1-19 > 1 Age > 1-12 Months > 1 Month Age > 1-12 Months Age > …" at bounding box center [205, 51] width 178 height 11
type input "harnes"
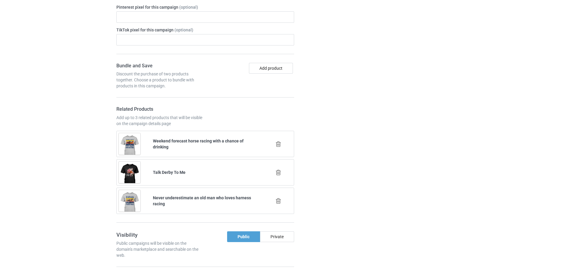
scroll to position [399, 0]
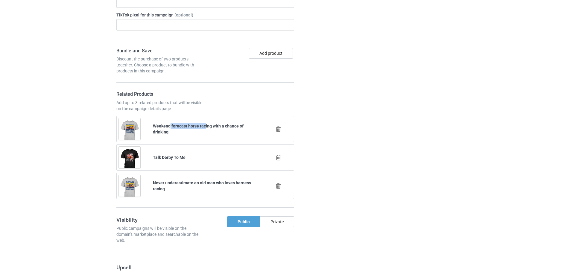
drag, startPoint x: 170, startPoint y: 126, endPoint x: 205, endPoint y: 126, distance: 35.6
click at [205, 126] on b "Weekend forecast horse racing with a chance of drinking" at bounding box center [198, 129] width 91 height 11
drag, startPoint x: 169, startPoint y: 126, endPoint x: 196, endPoint y: 125, distance: 26.4
click at [195, 125] on b "Weekend forecast horse racing with a chance of drinking" at bounding box center [198, 129] width 91 height 11
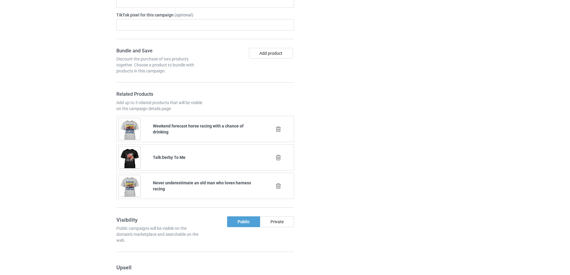
click at [197, 125] on b "Weekend forecast horse racing with a chance of drinking" at bounding box center [198, 129] width 91 height 11
click at [214, 127] on b "Weekend forecast horse racing with a chance of drinking" at bounding box center [198, 129] width 91 height 11
click at [381, 151] on div "Campaign details Details were duplicated from the original campaign. Any change…" at bounding box center [404, 251] width 108 height 869
drag, startPoint x: 154, startPoint y: 130, endPoint x: 181, endPoint y: 130, distance: 27.2
click at [174, 130] on div "Weekend forecast horse racing with a chance of drinking" at bounding box center [205, 129] width 105 height 12
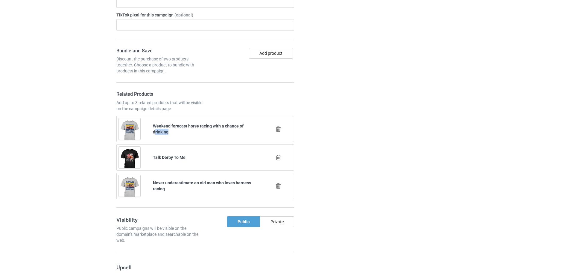
drag, startPoint x: 191, startPoint y: 130, endPoint x: 219, endPoint y: 130, distance: 27.6
click at [192, 130] on div "Weekend forecast horse racing with a chance of drinking" at bounding box center [205, 129] width 105 height 12
click at [275, 130] on icon at bounding box center [278, 129] width 7 height 6
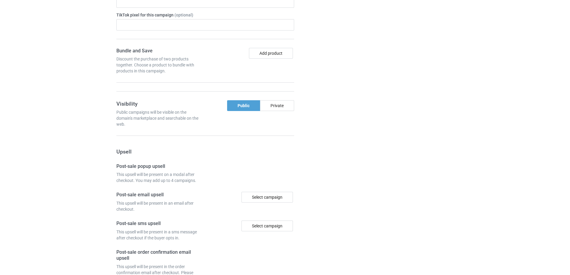
click at [371, 130] on div "Campaign details Details were duplicated from the original campaign. Any change…" at bounding box center [404, 77] width 108 height 521
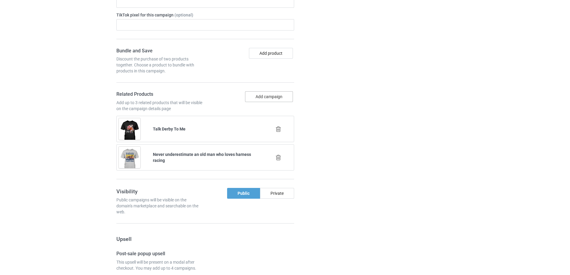
click at [279, 100] on button "Add campaign" at bounding box center [269, 96] width 48 height 11
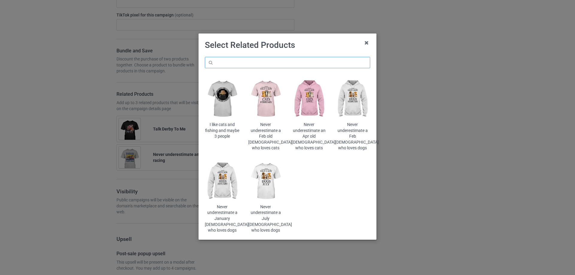
click at [303, 65] on input "text" at bounding box center [287, 62] width 165 height 11
type input "weekend forecast"
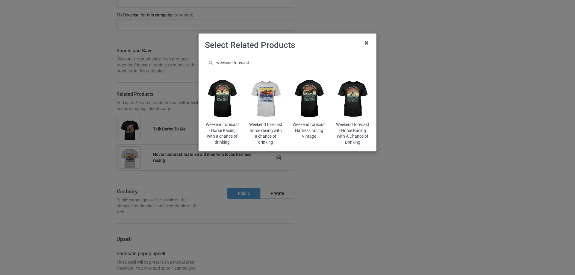
click at [309, 99] on img at bounding box center [309, 99] width 35 height 44
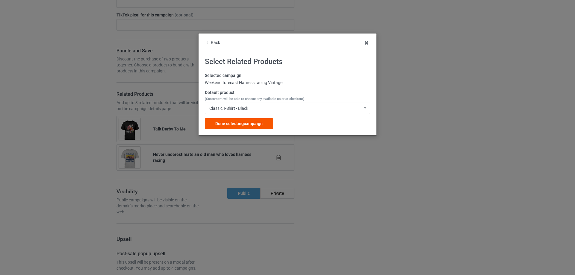
click at [248, 118] on div "Done selecting campaign" at bounding box center [239, 123] width 68 height 11
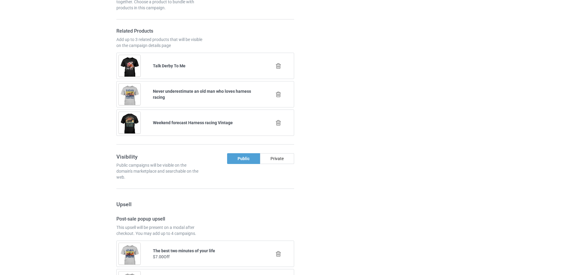
scroll to position [349, 0]
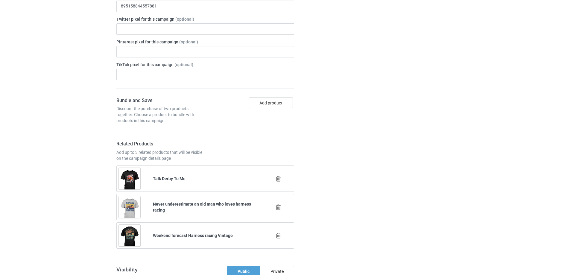
click at [277, 104] on button "Add product" at bounding box center [271, 103] width 44 height 11
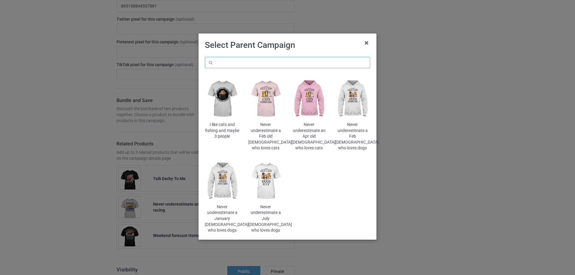
click at [295, 57] on input "text" at bounding box center [287, 62] width 165 height 11
click at [295, 64] on input "text" at bounding box center [287, 62] width 165 height 11
type input "harness"
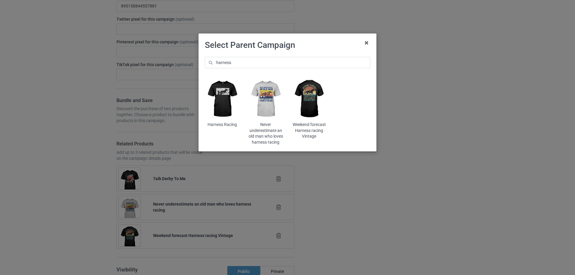
click at [259, 104] on img at bounding box center [265, 99] width 35 height 44
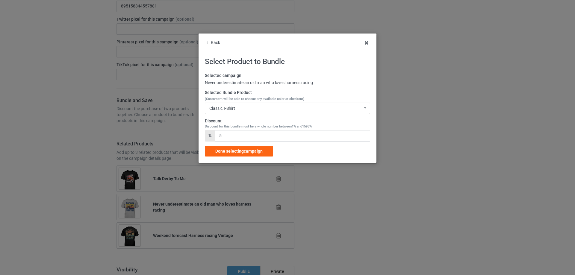
click at [237, 110] on div "Classic T-Shirt Classic T-Shirt Premium Fit Mens Tee Ladies T-Shirt V-Neck T-Sh…" at bounding box center [287, 108] width 165 height 11
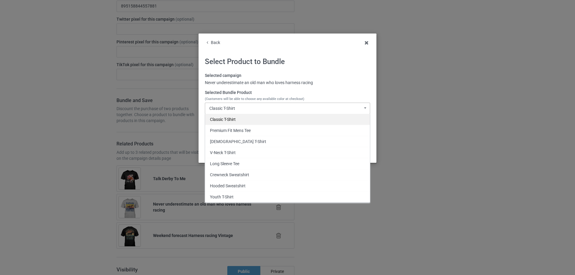
click at [237, 120] on div "Classic T-Shirt" at bounding box center [287, 119] width 165 height 11
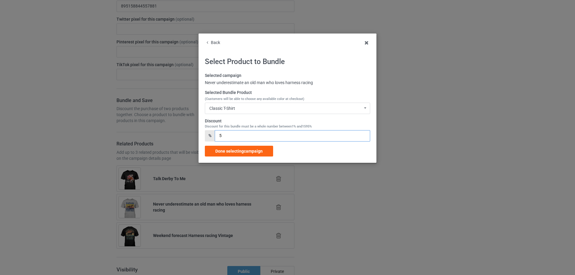
click at [218, 137] on input "5" at bounding box center [292, 135] width 155 height 11
type input "15"
click at [231, 150] on span "Done selecting campaign" at bounding box center [238, 151] width 47 height 5
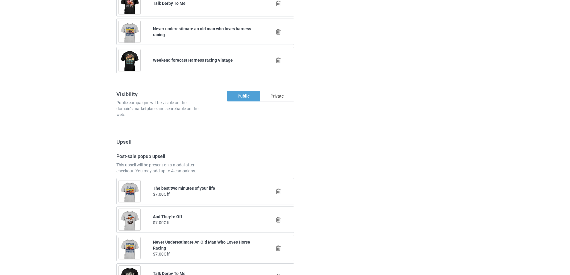
scroll to position [649, 0]
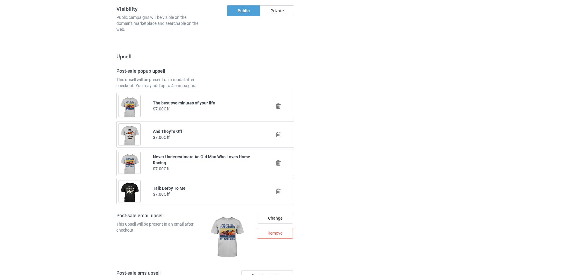
click at [278, 135] on icon at bounding box center [278, 134] width 7 height 6
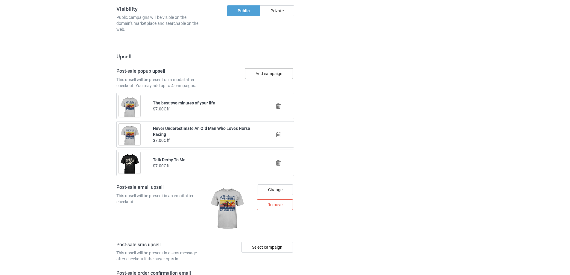
click at [279, 76] on button "Add campaign" at bounding box center [269, 73] width 48 height 11
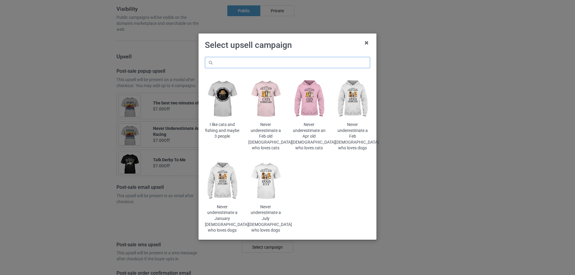
click at [299, 59] on input "text" at bounding box center [287, 62] width 165 height 11
paste input "harness"
type input "harness"
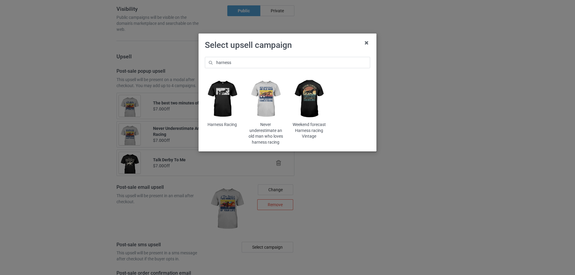
click at [314, 101] on img at bounding box center [309, 99] width 35 height 44
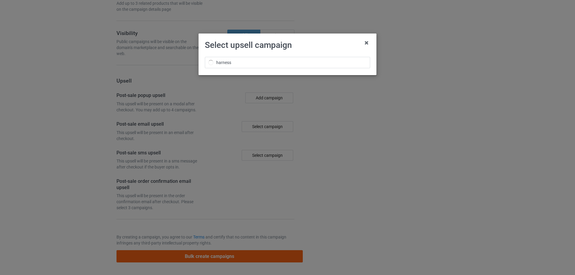
scroll to position [649, 0]
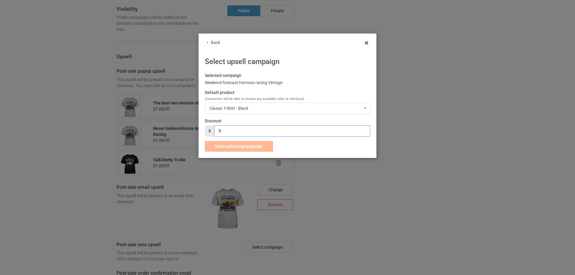
drag, startPoint x: 212, startPoint y: 132, endPoint x: 216, endPoint y: 137, distance: 6.2
click at [209, 133] on div "$ 0" at bounding box center [287, 130] width 165 height 11
type input "7"
click at [231, 146] on span "Done selecting campaign" at bounding box center [238, 146] width 47 height 5
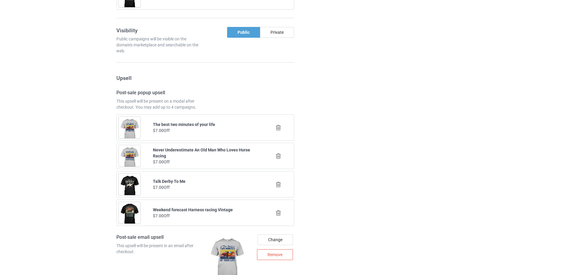
scroll to position [708, 0]
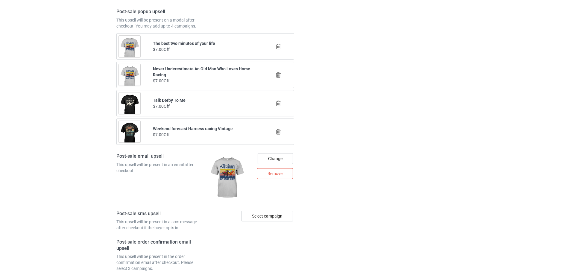
drag, startPoint x: 161, startPoint y: 72, endPoint x: 193, endPoint y: 70, distance: 32.1
click at [192, 70] on div "Never Underestimate An Old Man Who Loves Horse Racing" at bounding box center [205, 72] width 105 height 12
drag, startPoint x: 200, startPoint y: 70, endPoint x: 218, endPoint y: 70, distance: 18.6
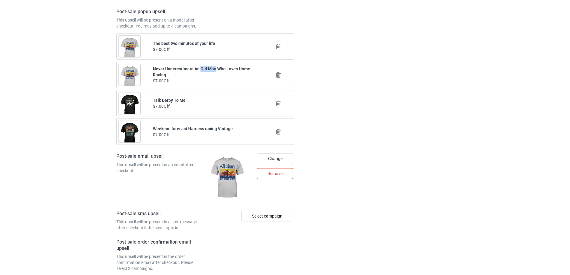
click at [216, 70] on b "Never Underestimate An Old Man Who Loves Horse Racing" at bounding box center [201, 71] width 97 height 11
drag, startPoint x: 221, startPoint y: 70, endPoint x: 240, endPoint y: 71, distance: 18.6
click at [239, 71] on b "Never Underestimate An Old Man Who Loves Horse Racing" at bounding box center [201, 71] width 97 height 11
click at [244, 70] on b "Never Underestimate An Old Man Who Loves Horse Racing" at bounding box center [201, 71] width 97 height 11
drag, startPoint x: 192, startPoint y: 72, endPoint x: 223, endPoint y: 70, distance: 31.2
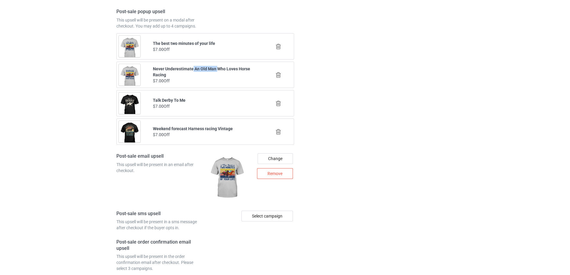
click at [223, 70] on div "Never Underestimate An Old Man Who Loves Horse Racing" at bounding box center [205, 72] width 105 height 12
drag, startPoint x: 233, startPoint y: 70, endPoint x: 247, endPoint y: 69, distance: 14.1
click at [247, 69] on b "Never Underestimate An Old Man Who Loves Horse Racing" at bounding box center [201, 71] width 97 height 11
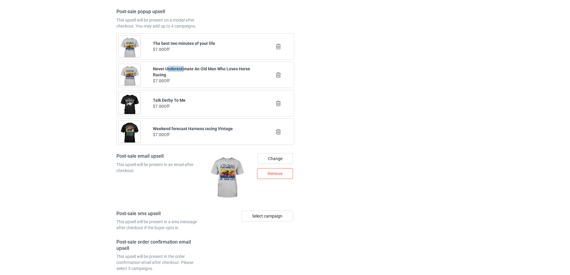
drag, startPoint x: 166, startPoint y: 69, endPoint x: 195, endPoint y: 68, distance: 28.7
click at [190, 67] on b "Never Underestimate An Old Man Who Loves Horse Racing" at bounding box center [201, 71] width 97 height 11
drag, startPoint x: 198, startPoint y: 68, endPoint x: 223, endPoint y: 71, distance: 25.3
click at [221, 71] on b "Never Underestimate An Old Man Who Loves Horse Racing" at bounding box center [201, 71] width 97 height 11
click at [233, 71] on b "Never Underestimate An Old Man Who Loves Horse Racing" at bounding box center [201, 71] width 97 height 11
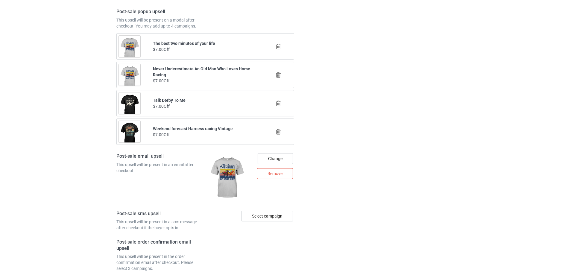
click at [278, 103] on icon at bounding box center [278, 103] width 7 height 6
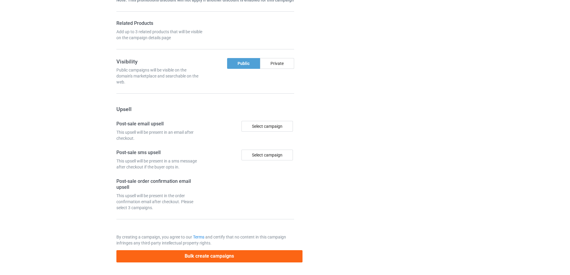
click at [356, 103] on div "Campaign details Details were duplicated from the original campaign. Any change…" at bounding box center [404, 1] width 108 height 531
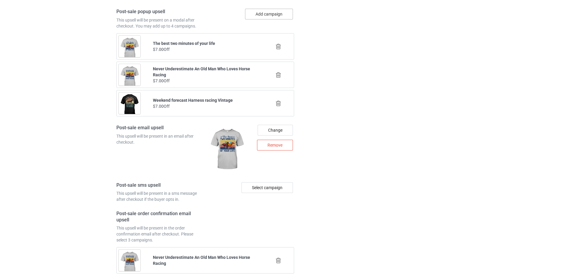
click at [280, 18] on button "Add campaign" at bounding box center [269, 14] width 48 height 11
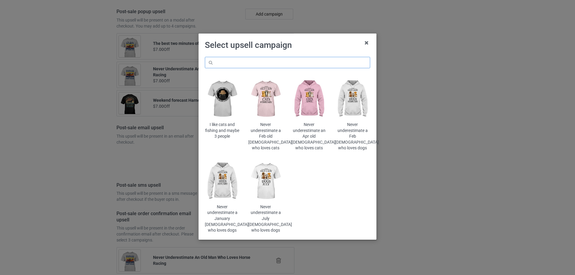
click at [269, 63] on input "text" at bounding box center [287, 62] width 165 height 11
paste input "harness"
type input "harness"
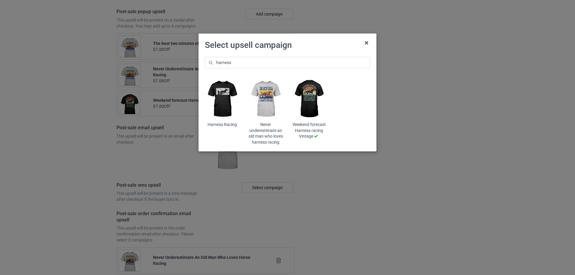
click at [268, 103] on img at bounding box center [265, 99] width 35 height 44
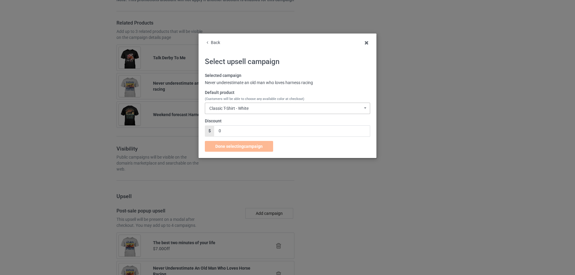
scroll to position [708, 0]
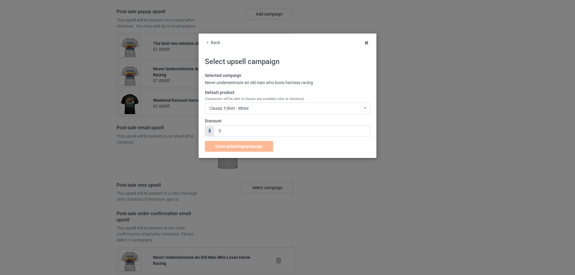
drag, startPoint x: 214, startPoint y: 134, endPoint x: 233, endPoint y: 133, distance: 19.5
click at [233, 133] on div "$ 0" at bounding box center [287, 130] width 165 height 11
drag, startPoint x: 208, startPoint y: 129, endPoint x: 200, endPoint y: 129, distance: 8.1
click at [201, 129] on div "Back Select upsell campaign Selected campaign Never underestimate an old man wh…" at bounding box center [287, 96] width 178 height 125
type input "7"
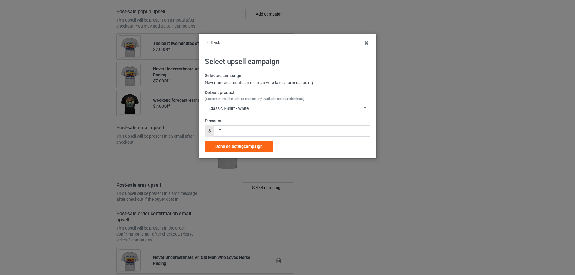
click at [265, 108] on div "Classic T-Shirt - White Classic T-Shirt - White Classic T-Shirt - Ash Classic T…" at bounding box center [287, 108] width 165 height 11
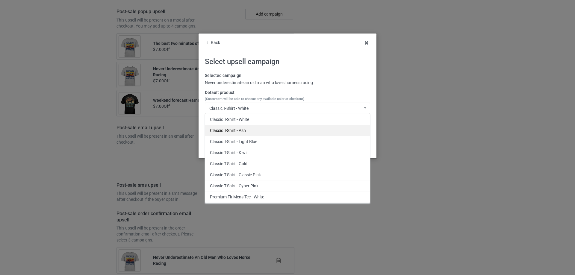
click at [250, 131] on div "Classic T-Shirt - Ash" at bounding box center [287, 130] width 165 height 11
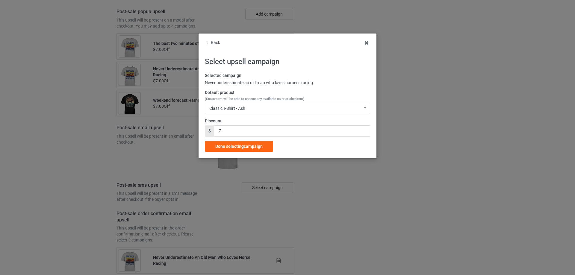
click at [240, 144] on span "Done selecting campaign" at bounding box center [238, 146] width 47 height 5
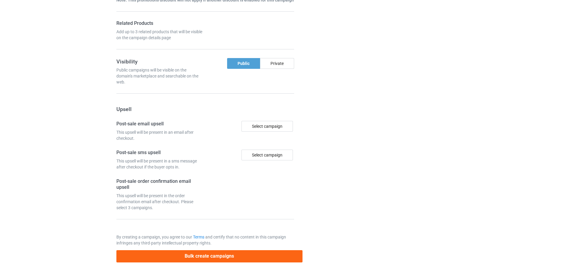
drag, startPoint x: 377, startPoint y: 153, endPoint x: 374, endPoint y: 153, distance: 3.0
click at [378, 154] on div "Campaign details Details were duplicated from the original campaign. Any change…" at bounding box center [404, 1] width 108 height 531
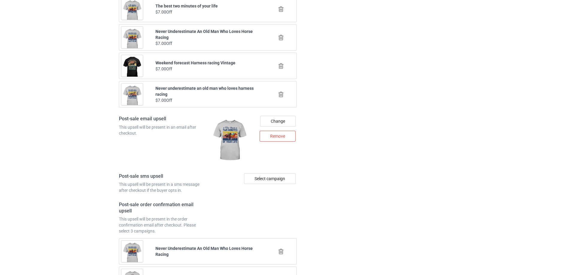
scroll to position [758, 0]
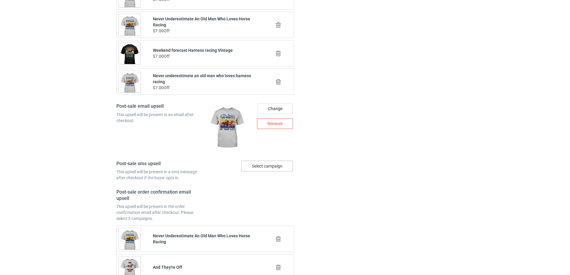
click at [269, 165] on div "Select campaign" at bounding box center [267, 166] width 51 height 11
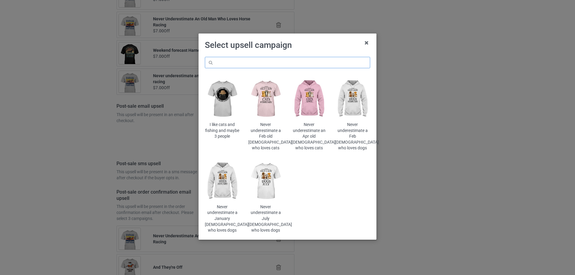
click at [322, 59] on input "text" at bounding box center [287, 62] width 165 height 11
paste input "harness"
type input "harness"
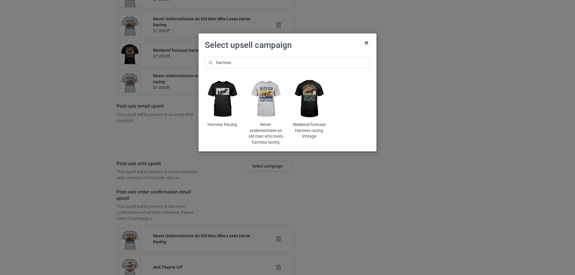
click at [270, 104] on img at bounding box center [265, 99] width 35 height 44
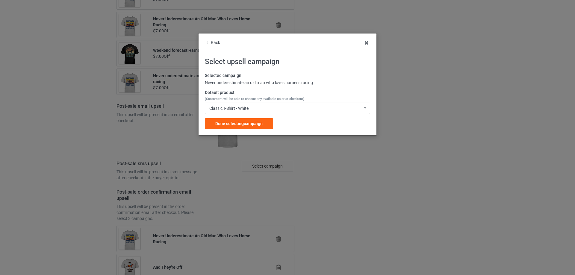
click at [258, 111] on div "Classic T-Shirt - White Classic T-Shirt - White Classic T-Shirt - Ash Classic T…" at bounding box center [287, 108] width 165 height 11
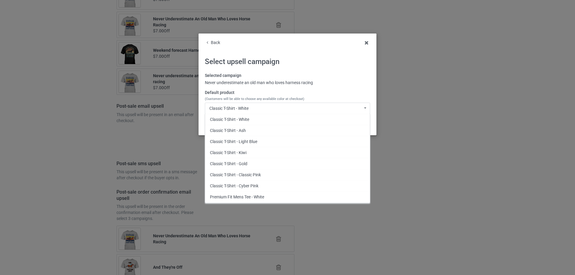
click at [249, 131] on div "Classic T-Shirt - Ash" at bounding box center [287, 130] width 165 height 11
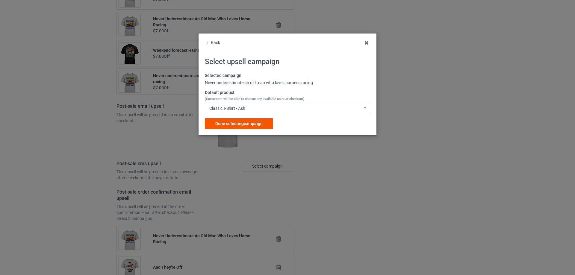
click at [256, 125] on span "Done selecting campaign" at bounding box center [238, 123] width 47 height 5
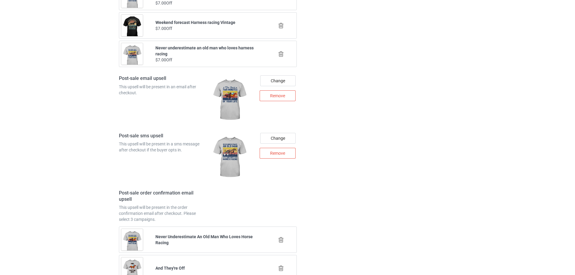
scroll to position [787, 0]
click at [287, 77] on div "Change" at bounding box center [275, 80] width 35 height 11
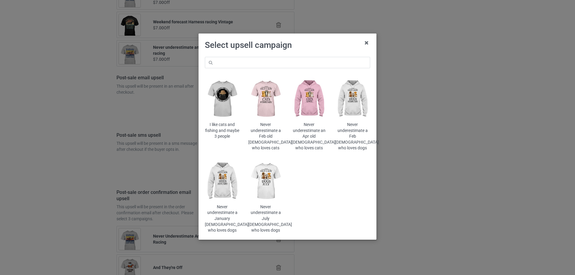
click at [301, 54] on div "I like cats and fishing and maybe 3 people Never underestimate a Feb old [DEMOG…" at bounding box center [288, 145] width 174 height 185
click at [299, 67] on input "text" at bounding box center [287, 62] width 165 height 11
paste input "harness"
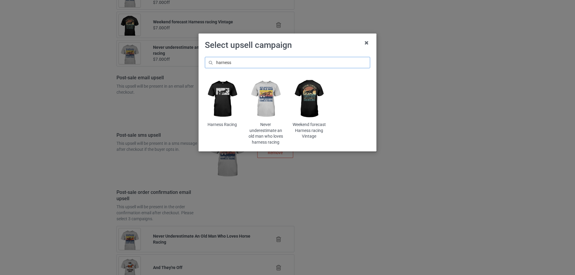
type input "harness"
click at [266, 105] on img at bounding box center [265, 99] width 35 height 44
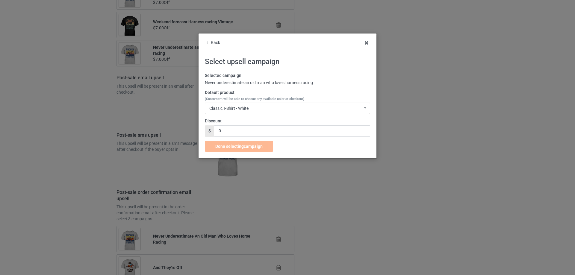
drag, startPoint x: 263, startPoint y: 109, endPoint x: 260, endPoint y: 118, distance: 9.1
click at [262, 109] on div "Classic T-Shirt - White Classic T-Shirt - White Classic T-Shirt - Ash Classic T…" at bounding box center [287, 108] width 165 height 11
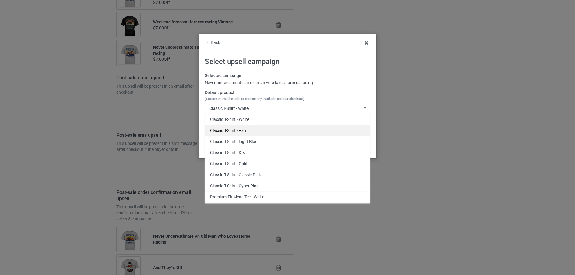
click at [253, 131] on div "Classic T-Shirt - Ash" at bounding box center [287, 130] width 165 height 11
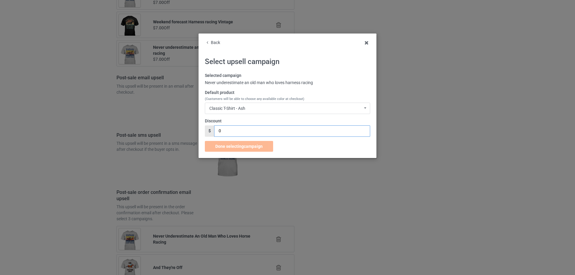
drag, startPoint x: 234, startPoint y: 130, endPoint x: 213, endPoint y: 130, distance: 20.4
click at [213, 130] on div "$ 0" at bounding box center [287, 130] width 165 height 11
type input "7"
click at [240, 145] on span "Done selecting campaign" at bounding box center [238, 146] width 47 height 5
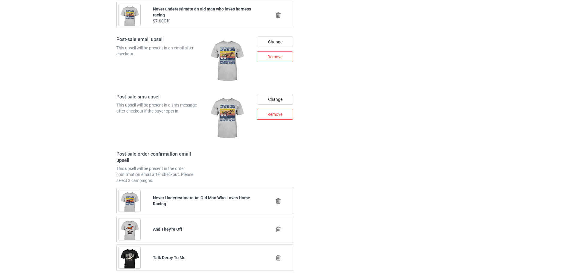
scroll to position [886, 0]
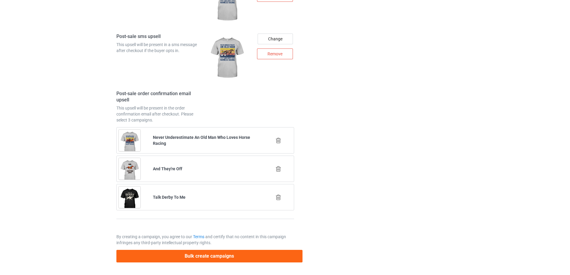
click at [279, 141] on icon at bounding box center [278, 140] width 7 height 6
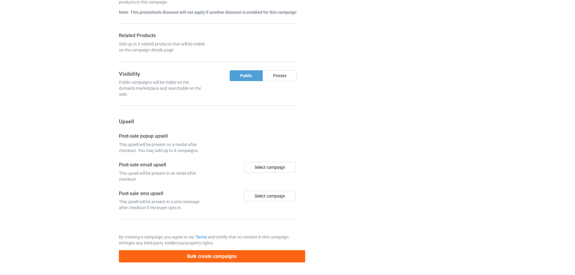
scroll to position [857, 0]
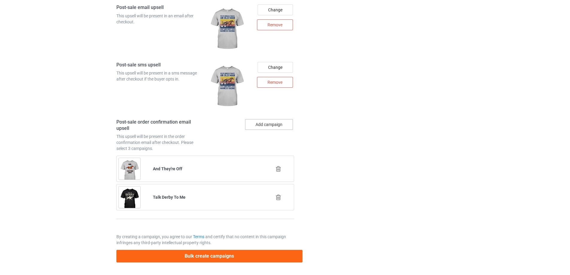
click at [271, 128] on button "Add campaign" at bounding box center [269, 124] width 48 height 11
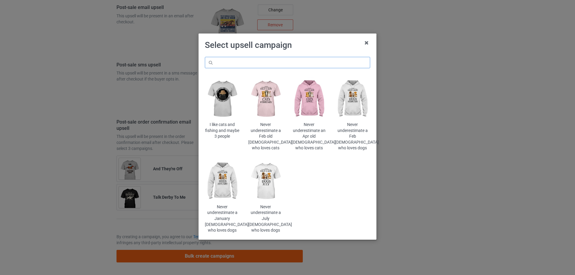
click at [313, 63] on input "text" at bounding box center [287, 62] width 165 height 11
paste input "harness"
type input "harness"
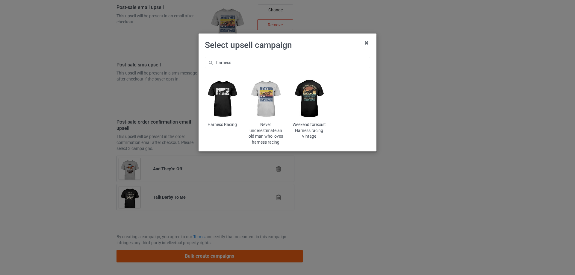
click at [264, 104] on img at bounding box center [265, 99] width 35 height 44
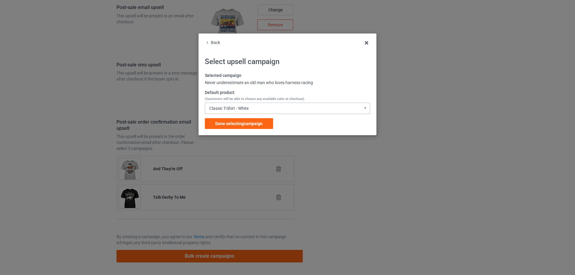
click at [260, 114] on div "Classic T-Shirt - White Classic T-Shirt - White Classic T-Shirt - Ash Classic T…" at bounding box center [287, 108] width 165 height 11
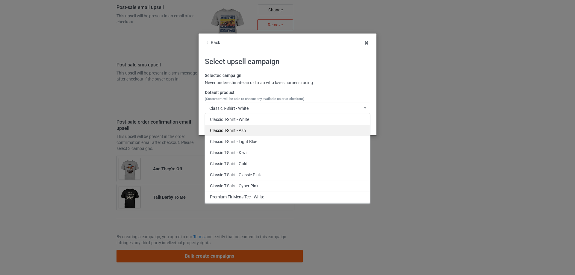
click at [254, 131] on div "Classic T-Shirt - Ash" at bounding box center [287, 130] width 165 height 11
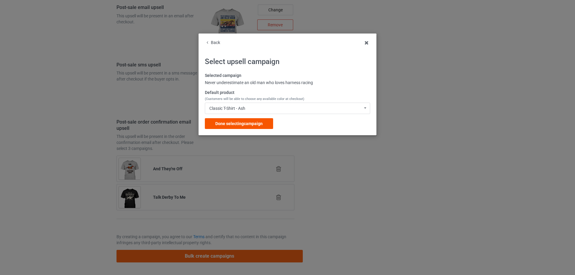
click at [256, 120] on div "Done selecting campaign" at bounding box center [239, 123] width 68 height 11
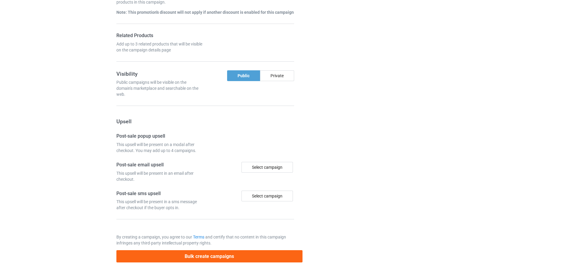
click at [342, 137] on div at bounding box center [328, 7] width 43 height 519
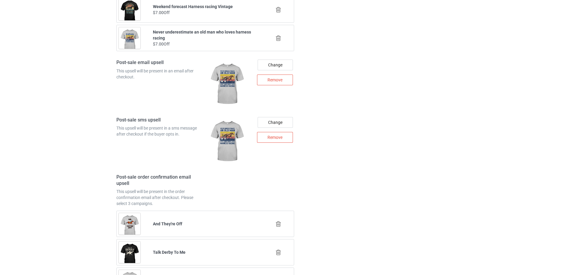
scroll to position [886, 0]
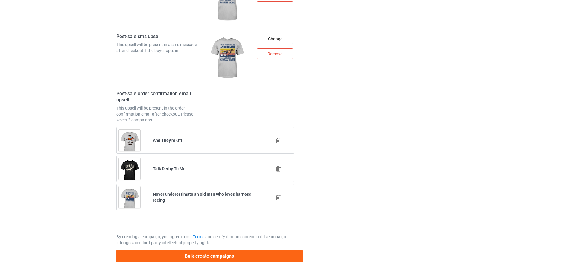
click at [280, 143] on icon at bounding box center [278, 140] width 7 height 6
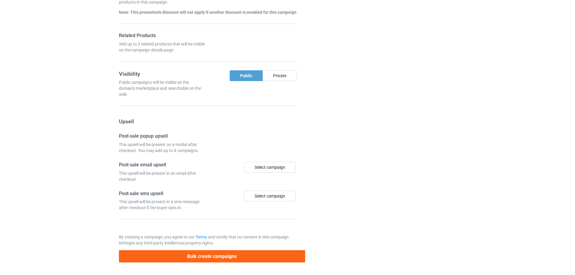
scroll to position [857, 0]
click at [342, 140] on div at bounding box center [328, 7] width 43 height 519
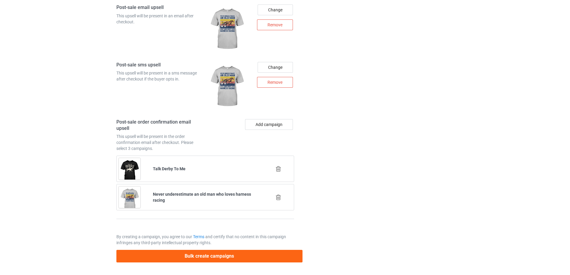
click at [291, 126] on button "Add campaign" at bounding box center [269, 124] width 48 height 11
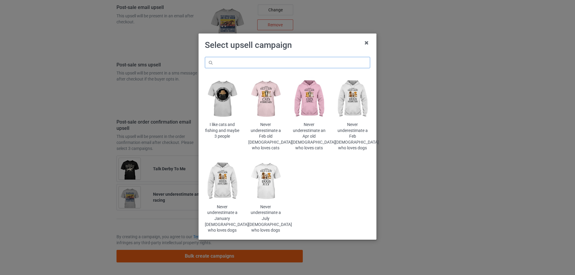
click at [321, 62] on input "text" at bounding box center [287, 62] width 165 height 11
paste input "harness"
type input "harness"
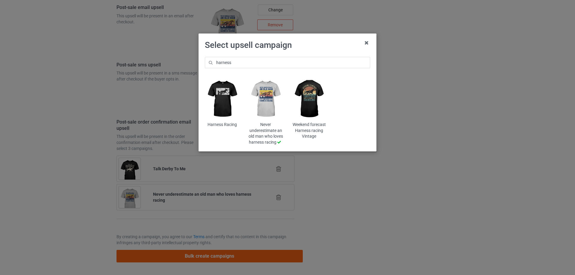
click at [306, 105] on img at bounding box center [309, 99] width 35 height 44
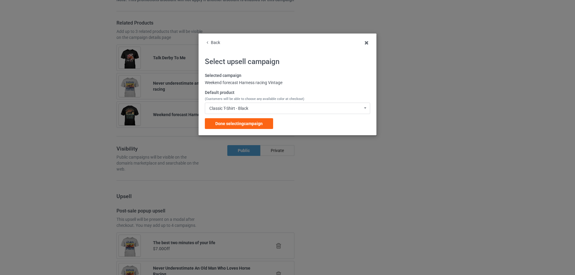
scroll to position [857, 0]
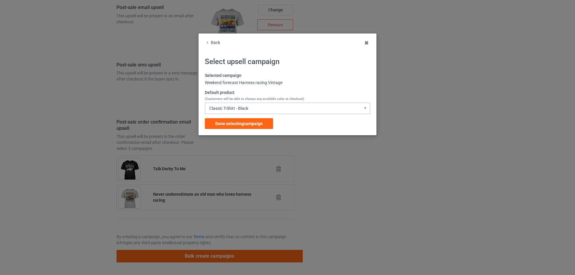
click at [252, 108] on div "Classic T-Shirt - Black Classic T-Shirt - Black Classic T-Shirt - Chocolate Cla…" at bounding box center [287, 108] width 165 height 11
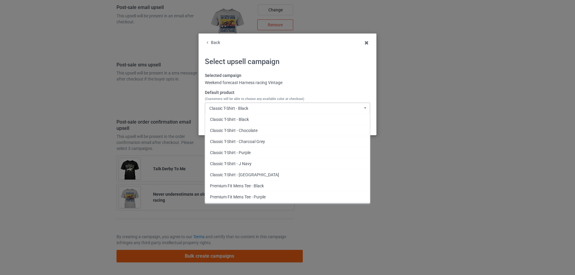
click at [254, 110] on div "Classic T-Shirt - Black Classic T-Shirt - Black Classic T-Shirt - Chocolate Cla…" at bounding box center [287, 108] width 165 height 11
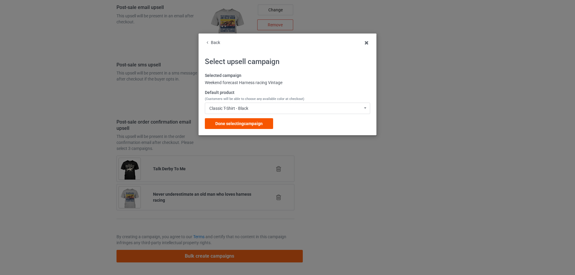
click at [252, 122] on span "Done selecting campaign" at bounding box center [238, 123] width 47 height 5
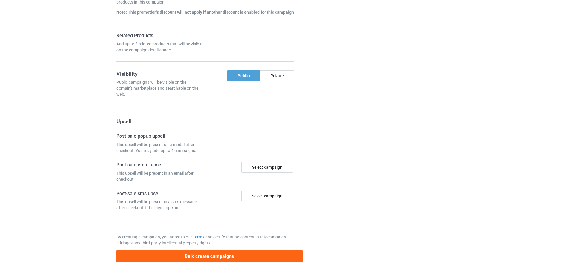
drag, startPoint x: 333, startPoint y: 135, endPoint x: 339, endPoint y: 136, distance: 5.5
click at [339, 136] on div at bounding box center [328, 7] width 43 height 519
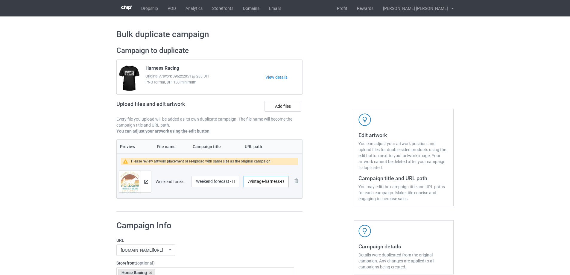
scroll to position [0, 8]
drag, startPoint x: 268, startPoint y: 183, endPoint x: 284, endPoint y: 182, distance: 16.2
click at [283, 182] on input "/vintage-harness-racing" at bounding box center [266, 181] width 45 height 11
click at [327, 183] on div at bounding box center [328, 129] width 43 height 174
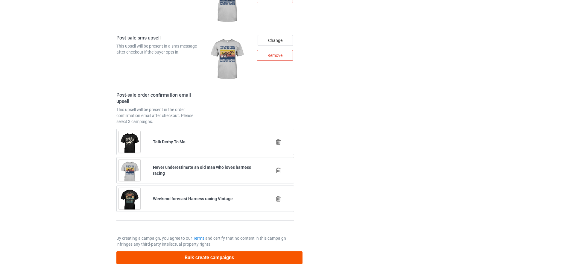
scroll to position [886, 0]
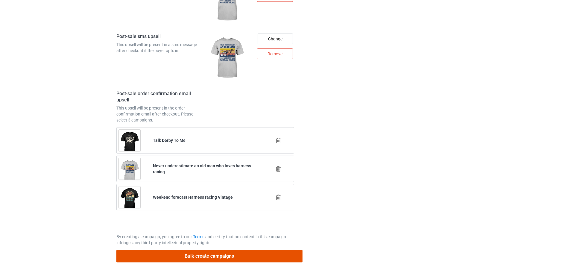
click at [224, 257] on button "Bulk create campaigns" at bounding box center [209, 256] width 186 height 12
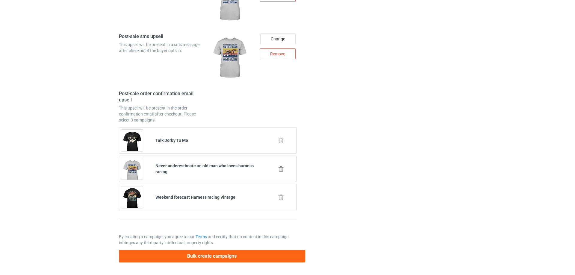
scroll to position [0, 0]
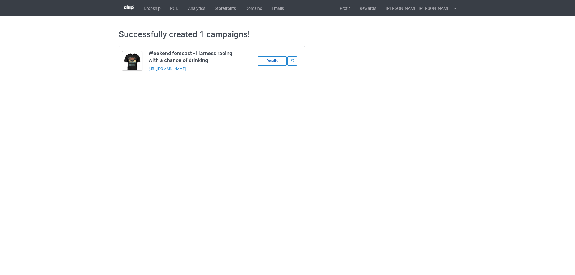
click at [268, 62] on div "Details" at bounding box center [271, 60] width 29 height 9
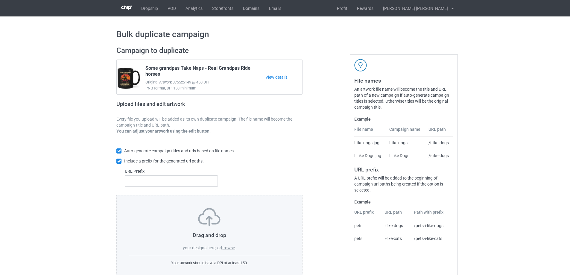
click at [324, 11] on div "Dropship POD Analytics Storefronts Domains Emails Profit Rewards [PERSON_NAME] …" at bounding box center [284, 8] width 337 height 16
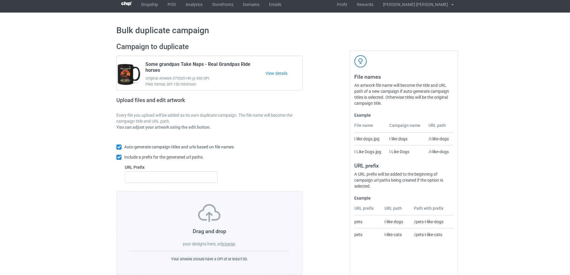
scroll to position [17, 0]
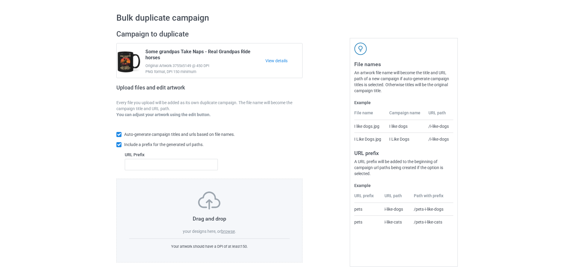
click at [227, 231] on label "browse" at bounding box center [228, 231] width 14 height 5
click at [0, 0] on input "browse" at bounding box center [0, 0] width 0 height 0
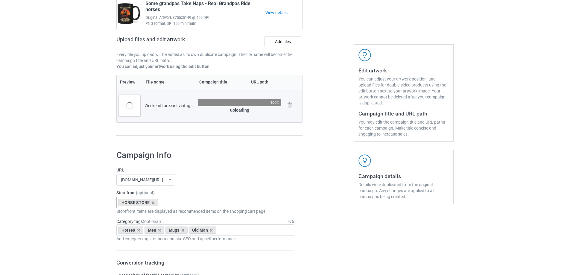
scroll to position [116, 0]
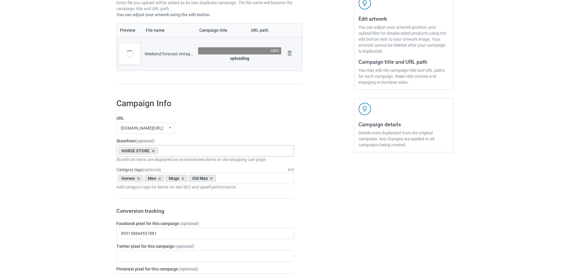
click at [172, 153] on div "HORSE STORE Horse Racing Cat Special Offer CAMPING STORE GARDEN STORE Animals H…" at bounding box center [205, 150] width 178 height 11
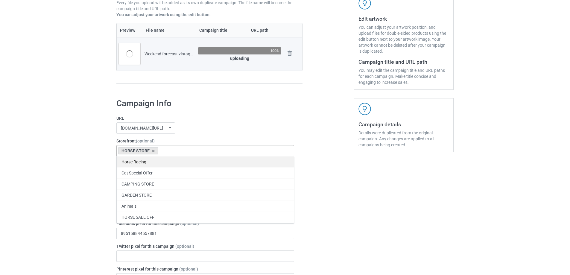
click at [167, 161] on div "Horse Racing" at bounding box center [205, 161] width 177 height 11
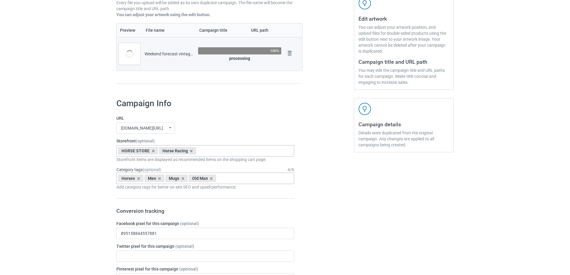
click at [234, 179] on div "Horses Men Mugs Old Man Age > [DEMOGRAPHIC_DATA] > 1 Age > [DEMOGRAPHIC_DATA] M…" at bounding box center [205, 178] width 178 height 11
type input "[PERSON_NAME]"
click at [226, 192] on div "Harnessracing" at bounding box center [205, 189] width 177 height 11
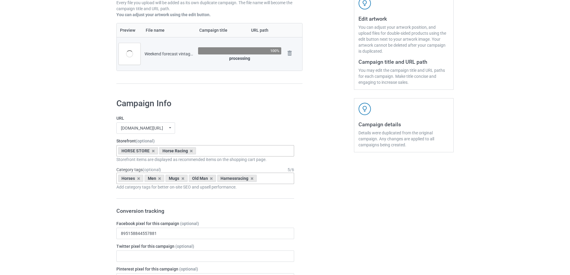
click at [173, 180] on div "Mugs" at bounding box center [177, 178] width 22 height 7
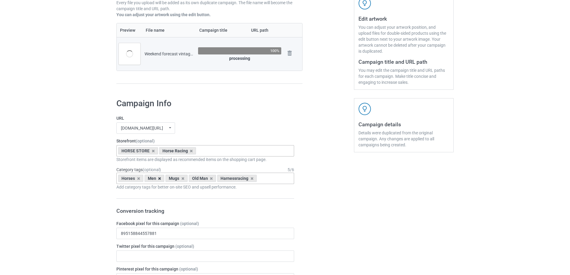
click at [160, 179] on icon at bounding box center [159, 179] width 3 height 4
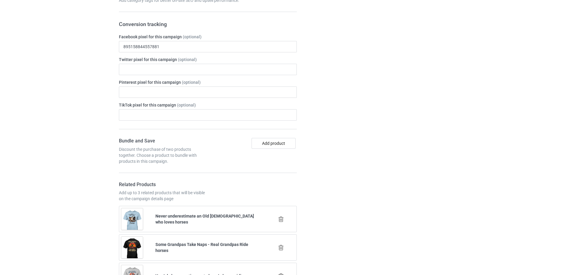
scroll to position [416, 0]
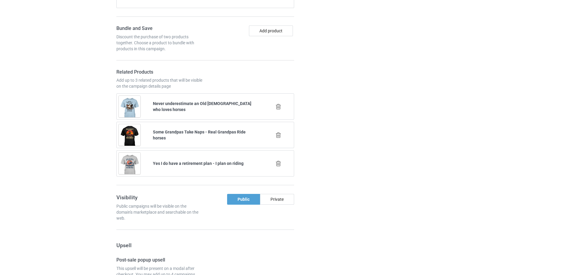
click at [278, 106] on icon at bounding box center [278, 107] width 7 height 6
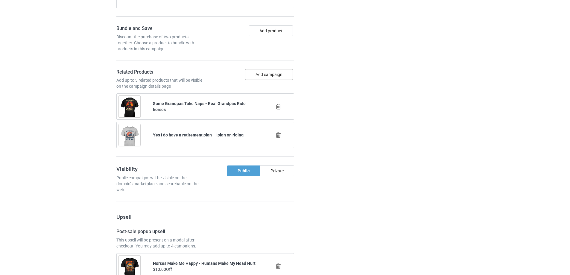
click at [275, 70] on button "Add campaign" at bounding box center [269, 74] width 48 height 11
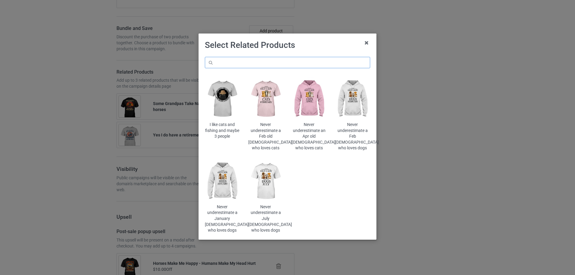
click at [291, 60] on input "text" at bounding box center [287, 62] width 165 height 11
type input "harness"
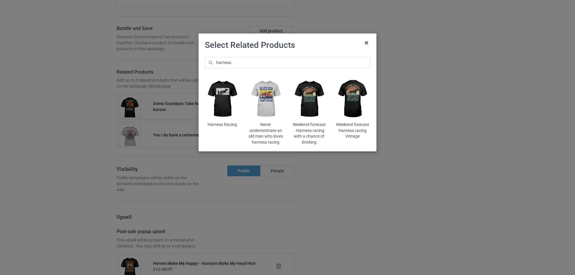
click at [257, 103] on img at bounding box center [265, 99] width 35 height 44
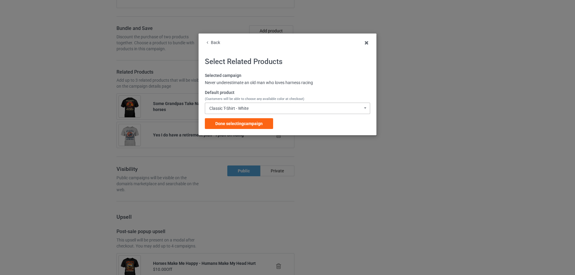
click at [238, 108] on div "Classic T-Shirt - White" at bounding box center [228, 108] width 39 height 4
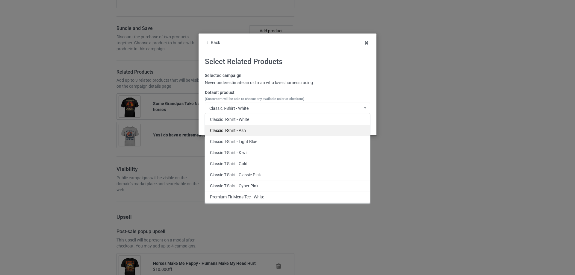
click at [242, 130] on div "Classic T-Shirt - Ash" at bounding box center [287, 130] width 165 height 11
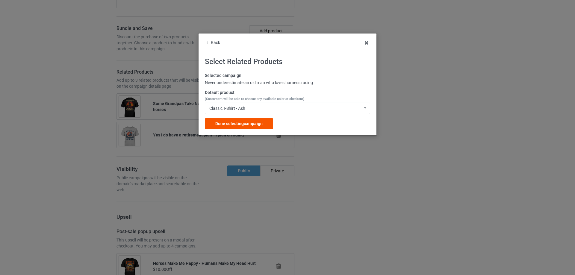
click at [252, 124] on span "Done selecting campaign" at bounding box center [238, 123] width 47 height 5
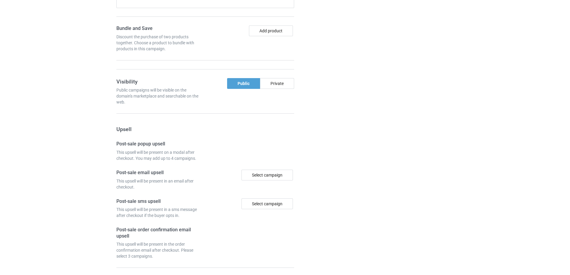
click at [339, 127] on div at bounding box center [328, 55] width 43 height 521
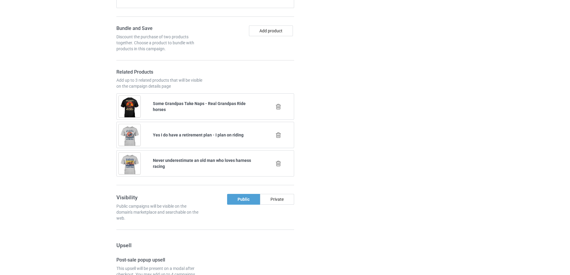
click at [278, 137] on icon at bounding box center [278, 135] width 7 height 6
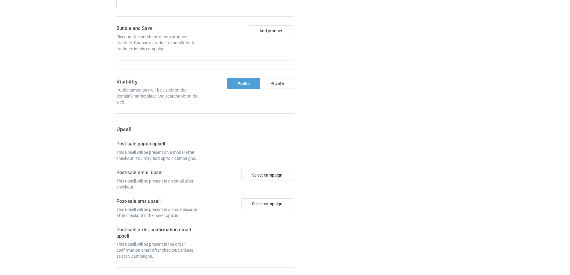
click at [335, 136] on div at bounding box center [328, 55] width 43 height 521
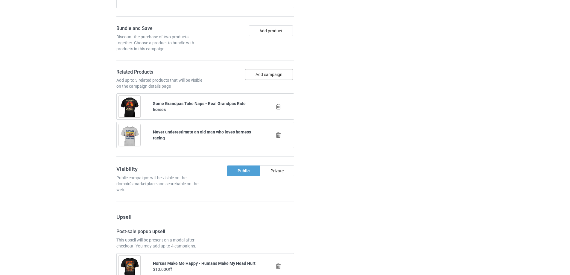
click at [285, 72] on button "Add campaign" at bounding box center [269, 74] width 48 height 11
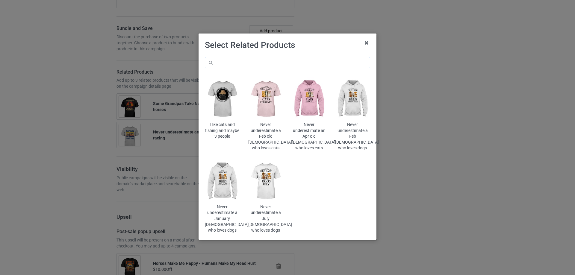
click at [298, 61] on input "text" at bounding box center [287, 62] width 165 height 11
paste input "harness"
type input "harness"
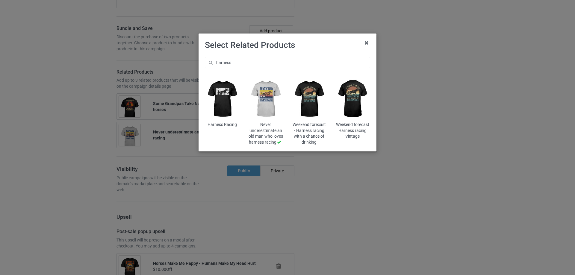
click at [356, 97] on img at bounding box center [352, 99] width 35 height 44
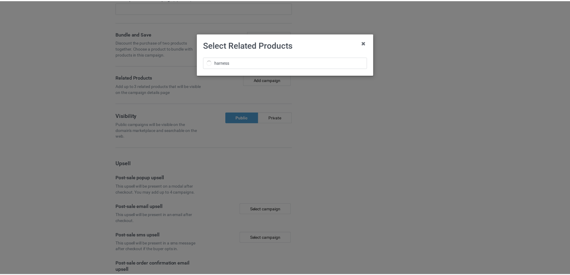
scroll to position [421, 0]
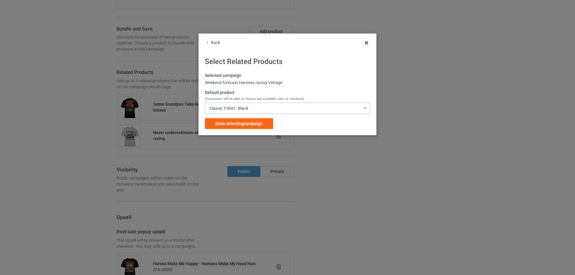
click at [239, 110] on div "Classic T-Shirt - Black" at bounding box center [228, 108] width 39 height 4
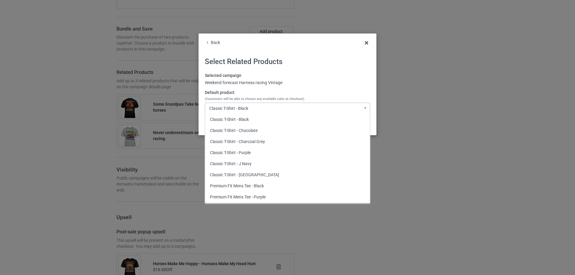
click at [244, 109] on div "Classic T-Shirt - Black" at bounding box center [228, 108] width 39 height 4
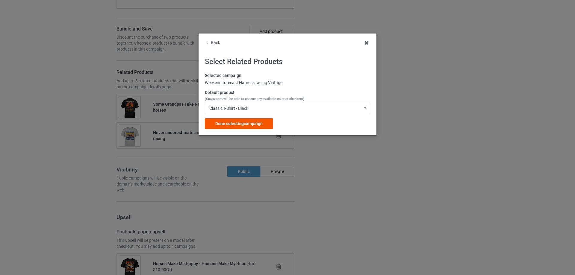
click at [245, 125] on span "Done selecting campaign" at bounding box center [238, 123] width 47 height 5
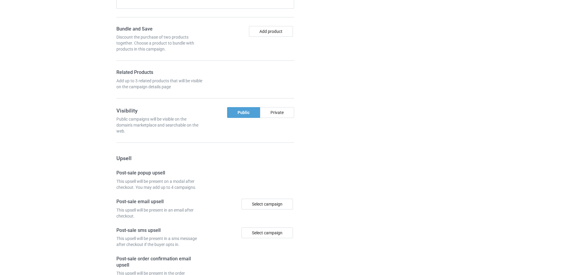
drag, startPoint x: 340, startPoint y: 127, endPoint x: 337, endPoint y: 127, distance: 3.0
click at [340, 127] on div at bounding box center [328, 69] width 43 height 549
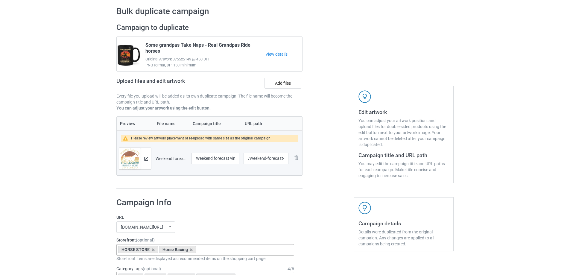
scroll to position [22, 0]
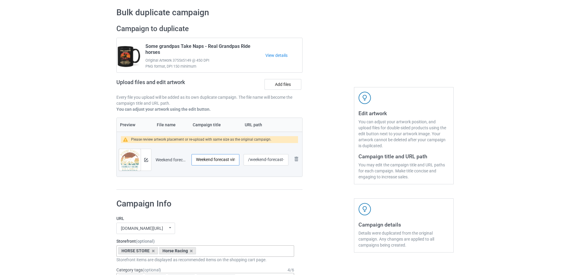
click at [228, 162] on input "Weekend forecast vintage - Harness racing" at bounding box center [216, 159] width 48 height 11
click at [232, 159] on input "Weekend forecast vintage - Harness racing" at bounding box center [216, 159] width 48 height 11
click at [199, 160] on input "Weekend forecast vintage - Harness racing" at bounding box center [216, 159] width 48 height 11
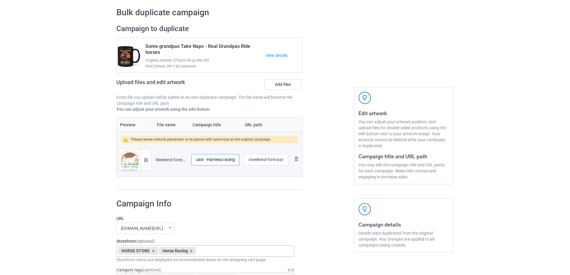
scroll to position [0, 26]
drag, startPoint x: 226, startPoint y: 162, endPoint x: 237, endPoint y: 162, distance: 10.8
click at [237, 162] on input "Weekend forecast - Harness racing" at bounding box center [216, 159] width 48 height 11
click at [207, 161] on input "Weekend forecast - Harness racing" at bounding box center [216, 159] width 48 height 11
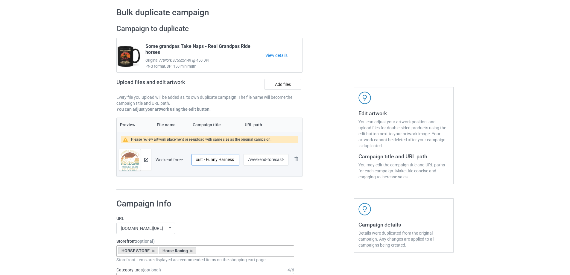
type input "Weekend forecast - Funny Harness racing"
click at [269, 160] on input "/weekend-forecast-vintage-harness-racing" at bounding box center [266, 159] width 45 height 11
drag, startPoint x: 252, startPoint y: 160, endPoint x: 262, endPoint y: 160, distance: 10.5
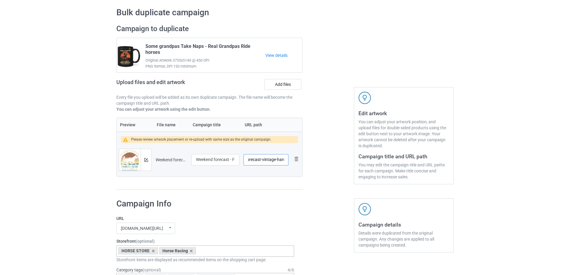
click at [262, 160] on input "/weekend-forecast-vintage-harness-racing" at bounding box center [266, 159] width 45 height 11
click at [264, 160] on input "/vintage-harness-racing" at bounding box center [266, 159] width 45 height 11
click at [281, 161] on input "/harness-racing" at bounding box center [266, 159] width 45 height 11
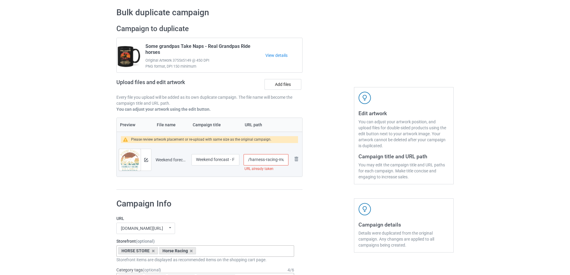
scroll to position [0, 2]
type input "/harness-racing-mug"
click at [147, 160] on img at bounding box center [146, 160] width 4 height 4
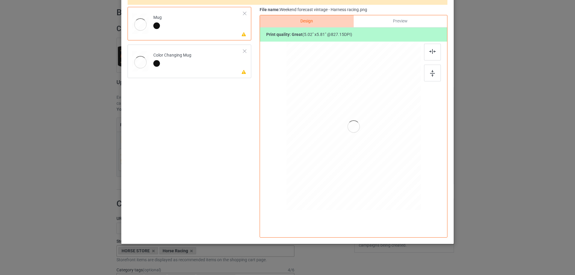
scroll to position [68, 0]
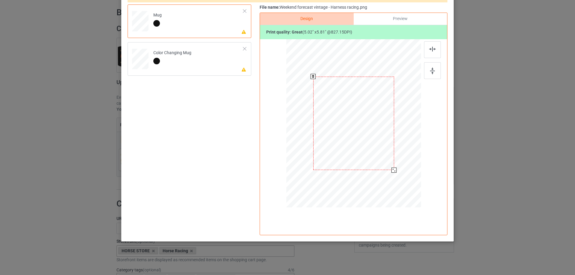
click at [369, 138] on div at bounding box center [353, 124] width 81 height 94
drag, startPoint x: 373, startPoint y: 144, endPoint x: 371, endPoint y: 138, distance: 6.2
click at [371, 138] on div at bounding box center [353, 123] width 135 height 56
drag, startPoint x: 390, startPoint y: 133, endPoint x: 399, endPoint y: 132, distance: 9.9
click at [399, 132] on div at bounding box center [390, 122] width 33 height 38
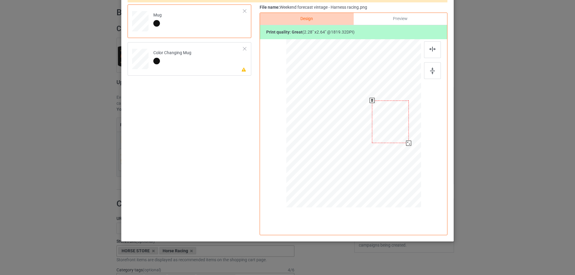
click at [407, 143] on div at bounding box center [408, 143] width 5 height 5
click at [401, 136] on div at bounding box center [390, 122] width 37 height 43
click at [398, 127] on div at bounding box center [390, 122] width 37 height 43
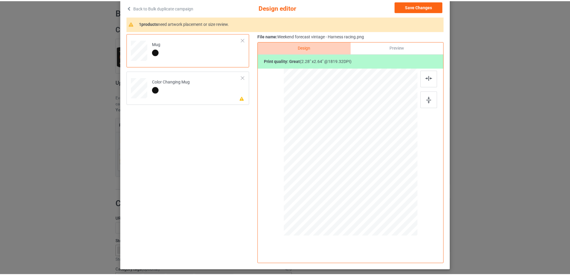
scroll to position [0, 0]
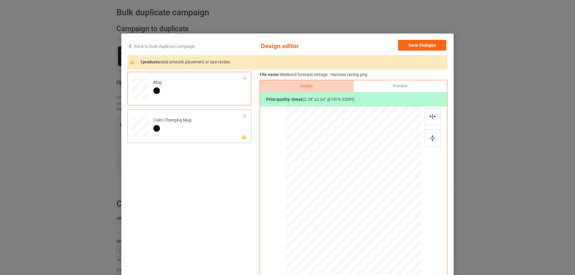
click at [171, 131] on div at bounding box center [172, 129] width 38 height 8
click at [428, 44] on button "Save Changes" at bounding box center [422, 45] width 48 height 11
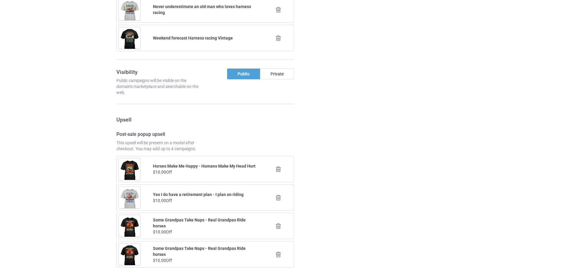
scroll to position [621, 0]
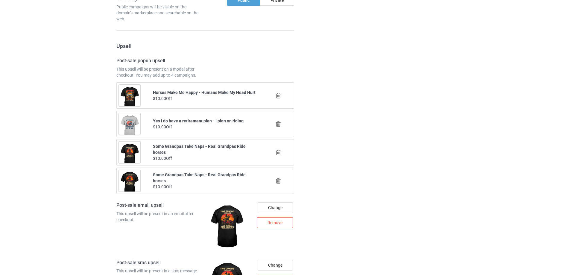
click at [278, 96] on icon at bounding box center [278, 96] width 7 height 6
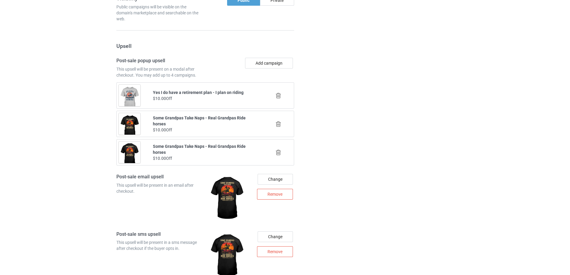
click at [278, 96] on icon at bounding box center [278, 96] width 7 height 6
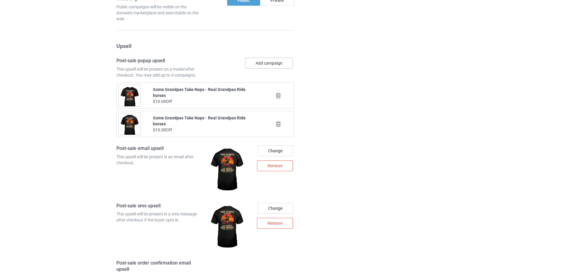
click at [273, 65] on button "Add campaign" at bounding box center [269, 63] width 48 height 11
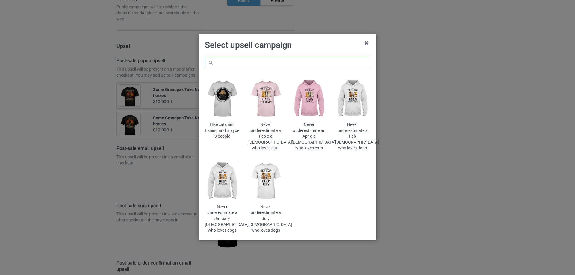
click at [285, 57] on input "text" at bounding box center [287, 62] width 165 height 11
paste input "harness"
type input "harness"
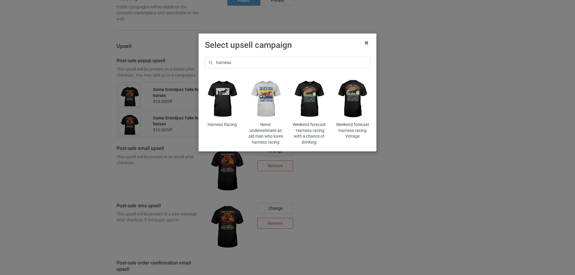
click at [306, 106] on img at bounding box center [309, 99] width 35 height 44
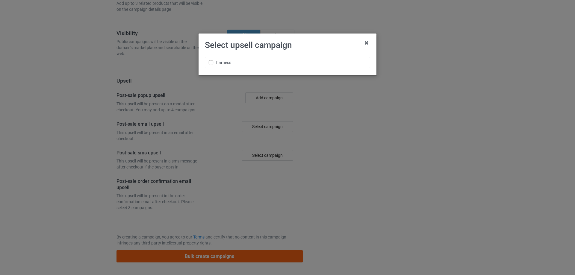
scroll to position [621, 0]
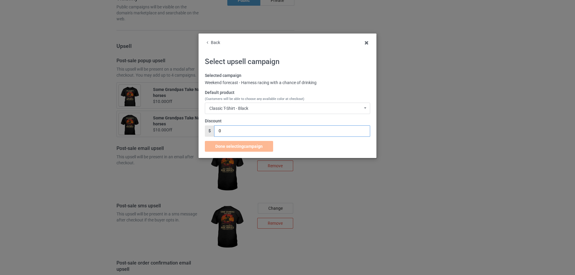
drag, startPoint x: 227, startPoint y: 132, endPoint x: 210, endPoint y: 133, distance: 16.5
click at [211, 133] on div "$ 0" at bounding box center [287, 130] width 165 height 11
type input "7"
click at [241, 147] on span "Done selecting campaign" at bounding box center [238, 146] width 47 height 5
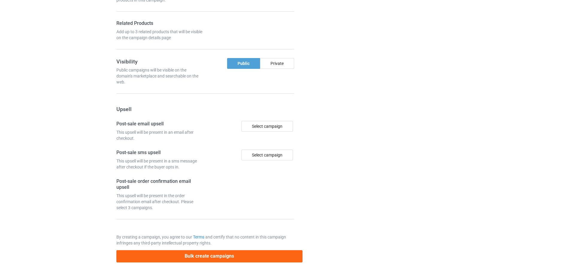
click at [353, 133] on div "Campaign details Details were duplicated from the original campaign. Any change…" at bounding box center [404, 6] width 108 height 521
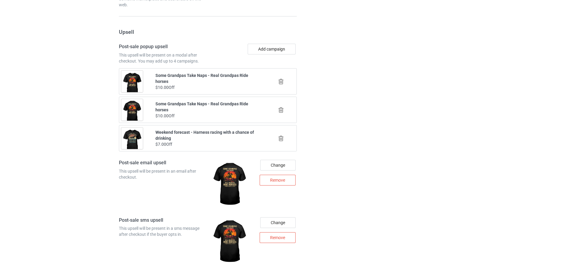
scroll to position [620, 0]
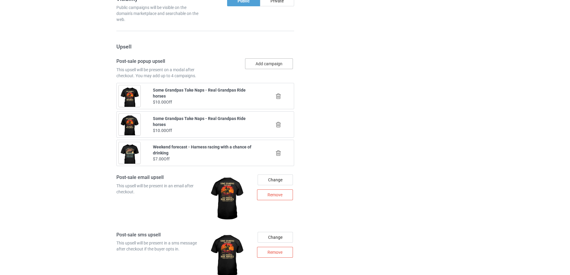
click at [276, 62] on button "Add campaign" at bounding box center [269, 63] width 48 height 11
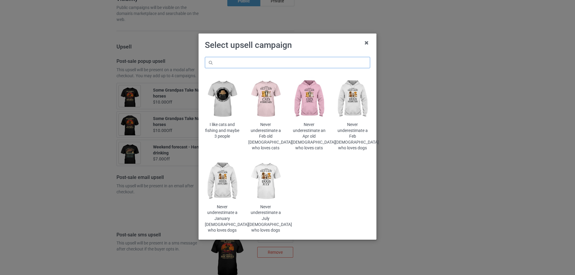
click at [284, 63] on input "text" at bounding box center [287, 62] width 165 height 11
paste input "harness"
type input "harness"
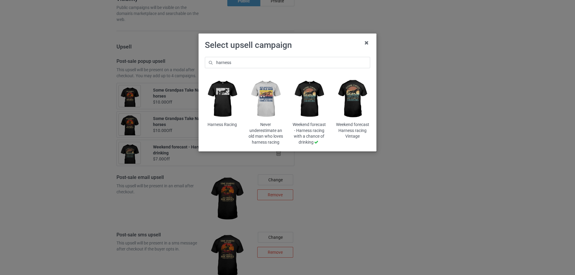
click at [357, 96] on img at bounding box center [352, 99] width 35 height 44
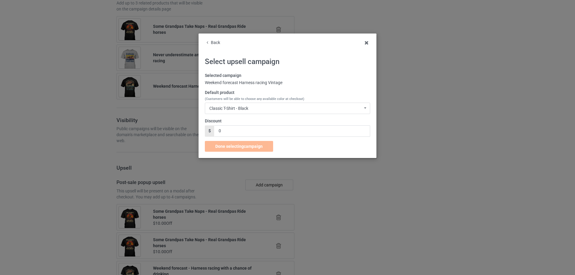
scroll to position [620, 0]
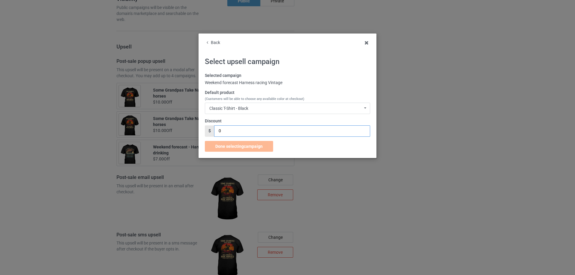
drag, startPoint x: 215, startPoint y: 132, endPoint x: 211, endPoint y: 133, distance: 3.7
click at [211, 132] on div "$ 0" at bounding box center [287, 130] width 165 height 11
type input "7"
click at [235, 148] on span "Done selecting campaign" at bounding box center [238, 146] width 47 height 5
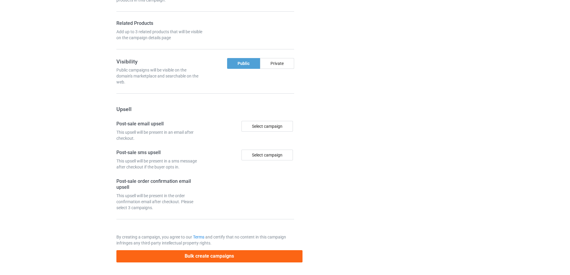
click at [337, 141] on div at bounding box center [328, 6] width 43 height 521
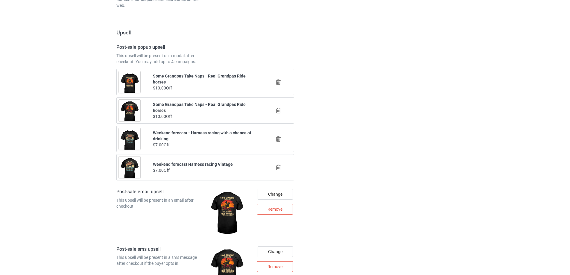
scroll to position [620, 0]
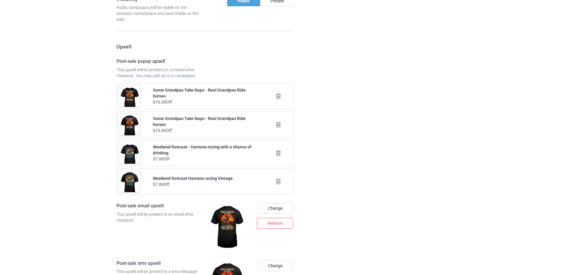
click at [278, 125] on icon at bounding box center [278, 125] width 7 height 6
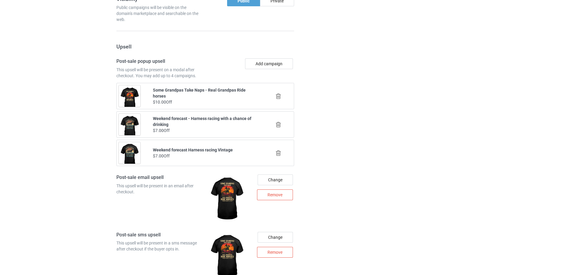
click at [279, 96] on icon at bounding box center [278, 96] width 7 height 6
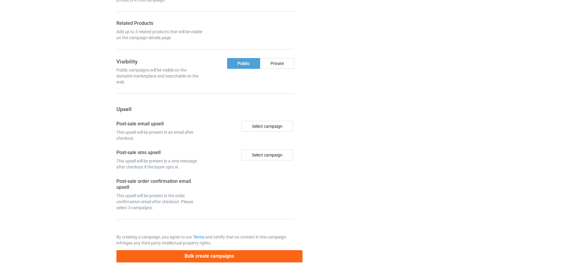
click at [341, 98] on div at bounding box center [328, 6] width 43 height 521
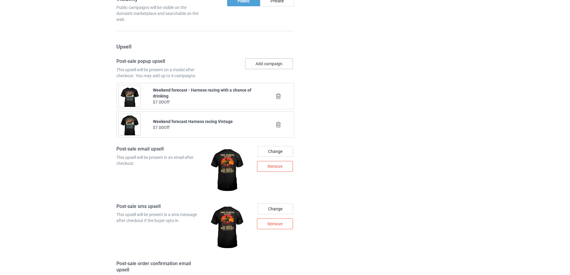
click at [287, 67] on button "Add campaign" at bounding box center [269, 63] width 48 height 11
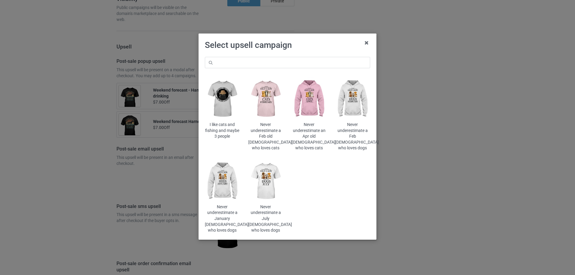
click at [295, 55] on div "I like cats and fishing and maybe 3 people Never underestimate a Feb old [DEMOG…" at bounding box center [288, 145] width 174 height 185
click at [290, 64] on input "text" at bounding box center [287, 62] width 165 height 11
paste input "harness"
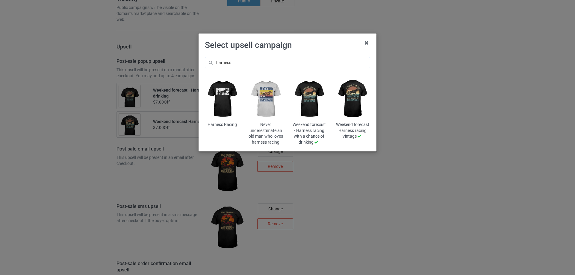
type input "harness"
click at [264, 104] on img at bounding box center [265, 99] width 35 height 44
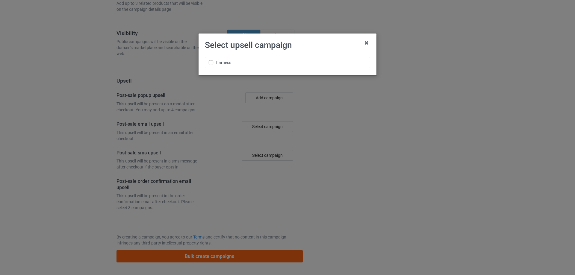
scroll to position [620, 0]
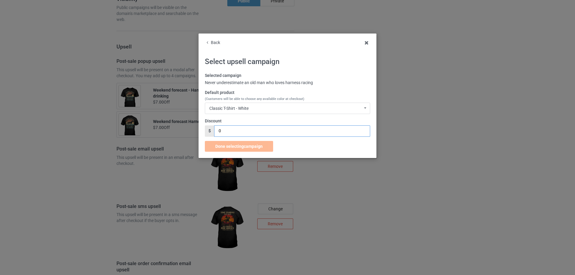
drag, startPoint x: 227, startPoint y: 130, endPoint x: 200, endPoint y: 131, distance: 27.0
click at [199, 131] on div "Back Select upsell campaign Selected campaign Never underestimate an old man wh…" at bounding box center [287, 96] width 178 height 125
type input "7"
click at [260, 107] on div "Classic T-Shirt - White Classic T-Shirt - White Classic T-Shirt - Ash Classic T…" at bounding box center [287, 108] width 165 height 11
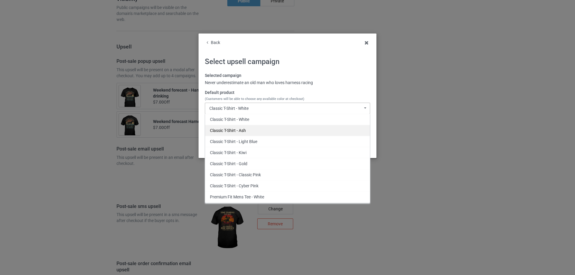
click at [240, 129] on div "Classic T-Shirt - Ash" at bounding box center [287, 130] width 165 height 11
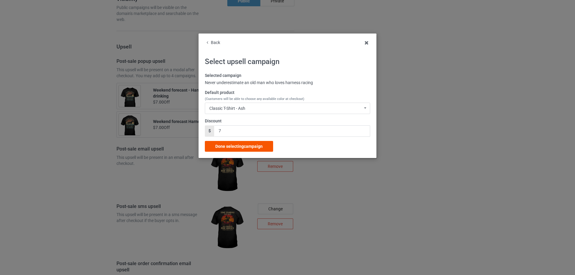
click at [243, 146] on span "Done selecting campaign" at bounding box center [238, 146] width 47 height 5
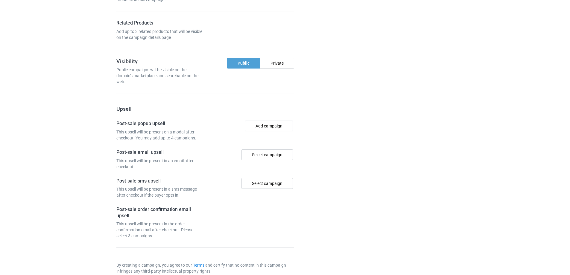
click at [343, 134] on div at bounding box center [328, 20] width 43 height 549
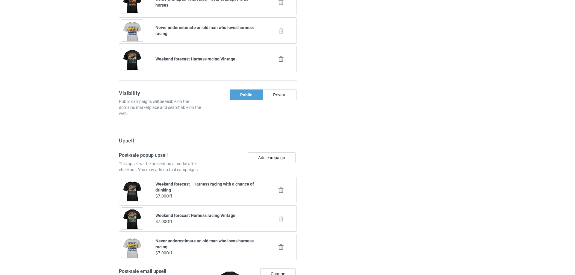
scroll to position [620, 0]
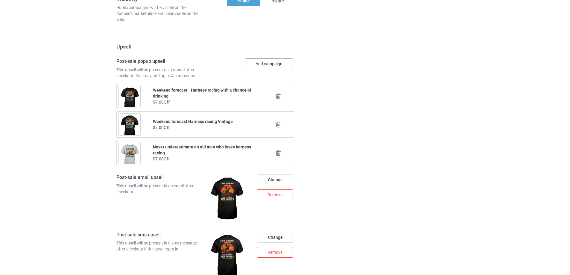
click at [273, 65] on button "Add campaign" at bounding box center [269, 63] width 48 height 11
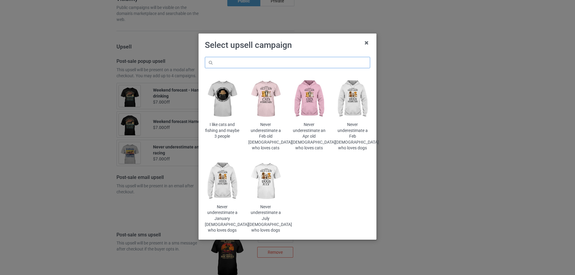
click at [285, 63] on input "text" at bounding box center [287, 62] width 165 height 11
paste input "harness"
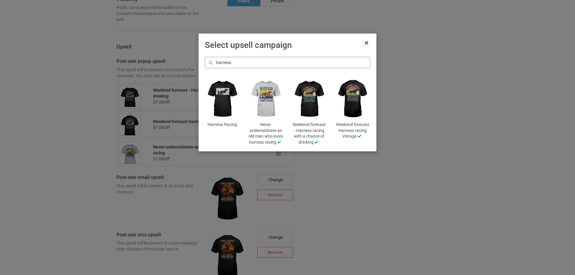
type input "harness"
click at [224, 104] on img at bounding box center [222, 99] width 35 height 44
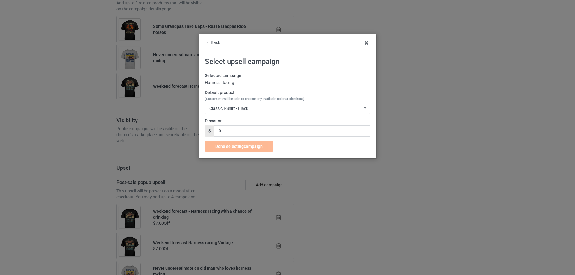
scroll to position [620, 0]
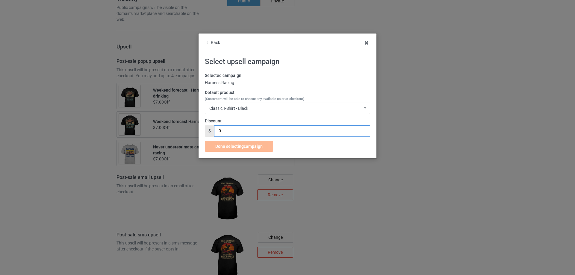
drag, startPoint x: 236, startPoint y: 130, endPoint x: 221, endPoint y: 127, distance: 15.2
click at [214, 132] on div "$ 0" at bounding box center [287, 130] width 165 height 11
type input "7"
click at [246, 144] on span "Done selecting campaign" at bounding box center [238, 146] width 47 height 5
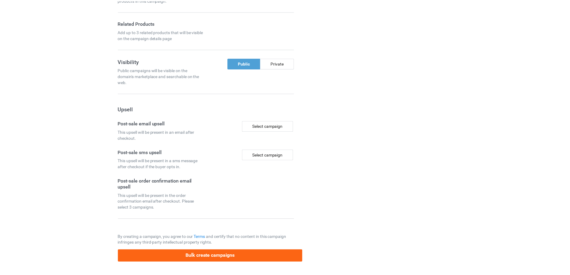
scroll to position [470, 0]
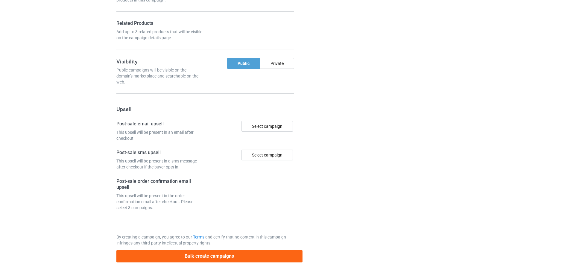
click at [331, 134] on div at bounding box center [328, 6] width 43 height 521
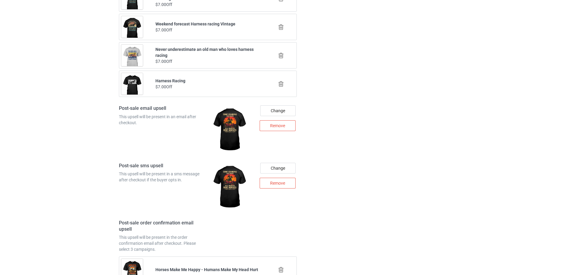
scroll to position [720, 0]
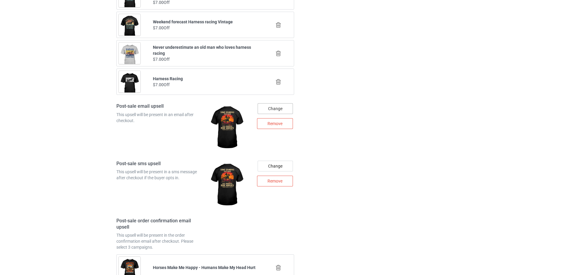
click at [288, 107] on div "Change" at bounding box center [275, 108] width 35 height 11
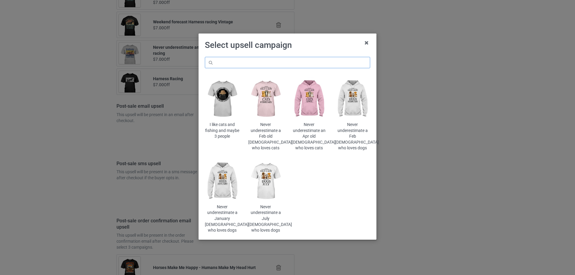
click at [317, 63] on input "text" at bounding box center [287, 62] width 165 height 11
paste input "harness"
type input "harness"
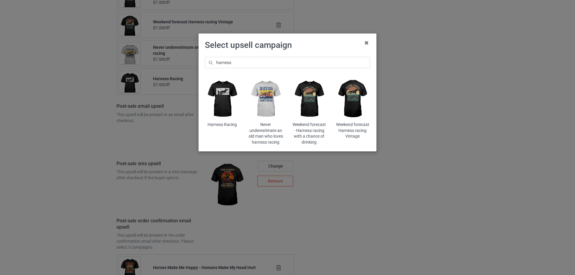
click at [353, 102] on img at bounding box center [352, 99] width 35 height 44
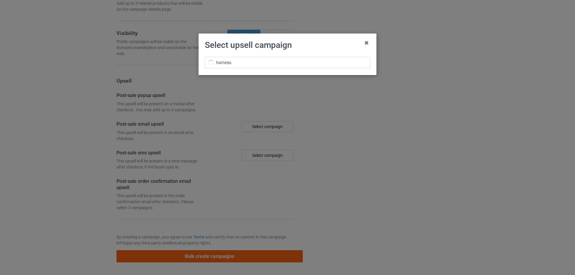
scroll to position [720, 0]
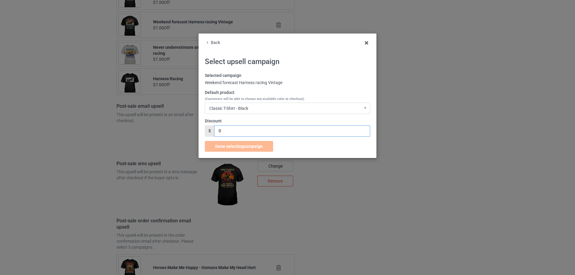
drag, startPoint x: 229, startPoint y: 129, endPoint x: 210, endPoint y: 130, distance: 19.2
click at [211, 130] on div "$ 0" at bounding box center [287, 130] width 165 height 11
type input "7"
click at [226, 144] on span "Done selecting campaign" at bounding box center [238, 146] width 47 height 5
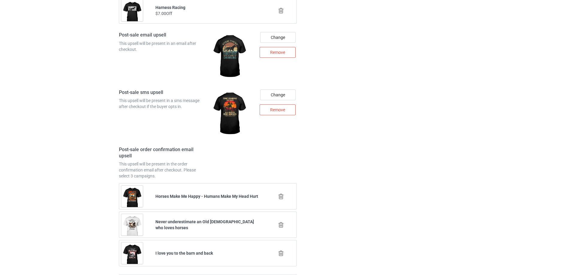
scroll to position [798, 0]
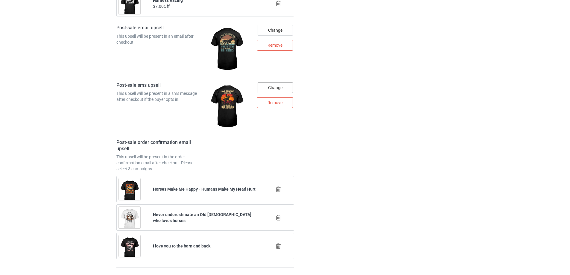
click at [282, 90] on div "Change" at bounding box center [275, 87] width 35 height 11
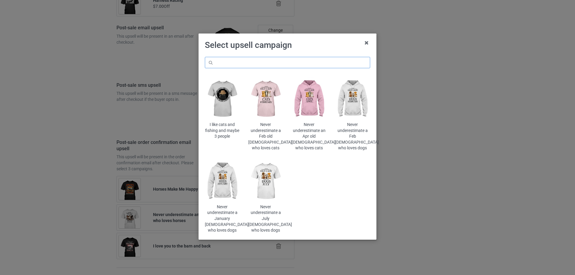
click at [306, 64] on input "text" at bounding box center [287, 62] width 165 height 11
paste input "harness"
type input "harness"
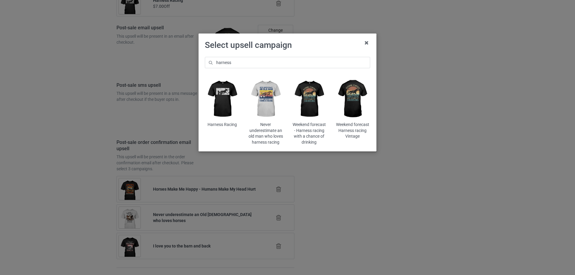
click at [360, 101] on img at bounding box center [352, 99] width 35 height 44
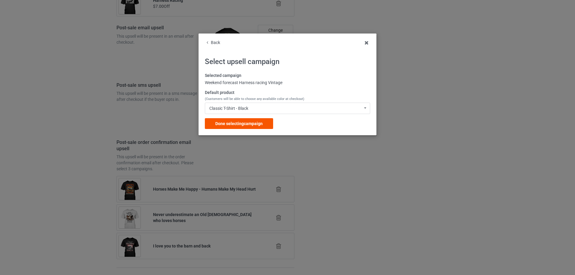
click at [251, 123] on span "Done selecting campaign" at bounding box center [238, 123] width 47 height 5
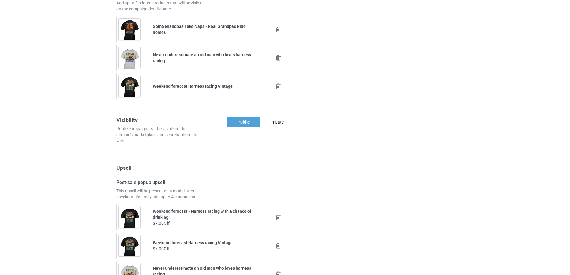
click at [350, 128] on div "Campaign details Details were duplicated from the original campaign. Any change…" at bounding box center [404, 166] width 108 height 898
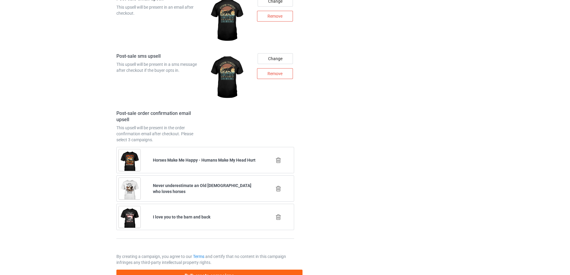
scroll to position [847, 0]
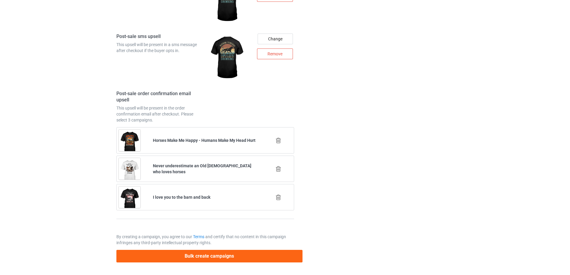
click at [277, 170] on icon at bounding box center [278, 169] width 7 height 6
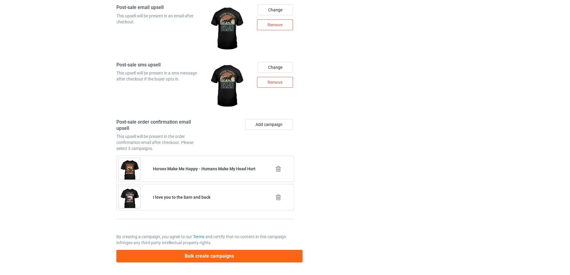
click at [277, 170] on icon at bounding box center [278, 169] width 7 height 6
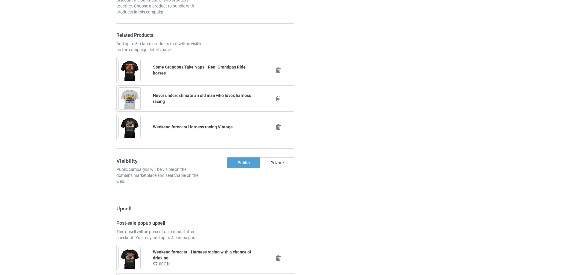
scroll to position [790, 0]
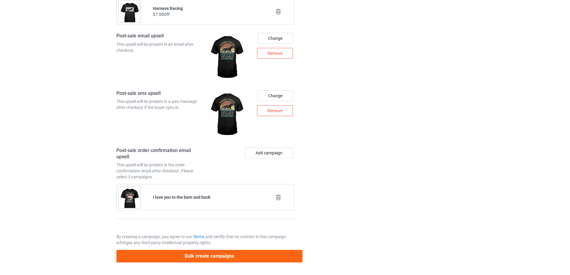
click at [279, 196] on icon at bounding box center [278, 197] width 7 height 6
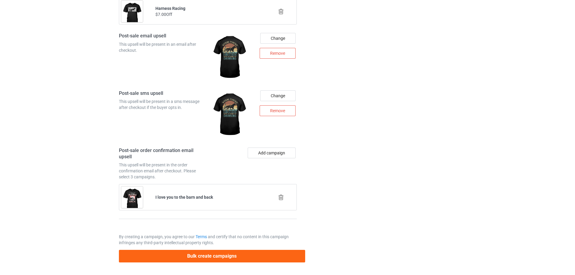
scroll to position [760, 0]
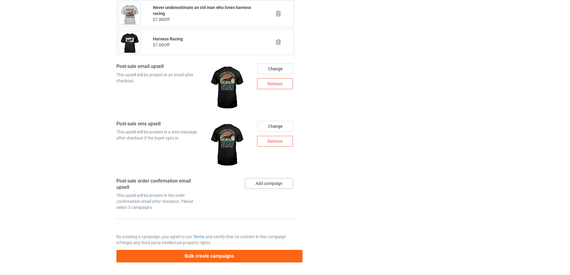
click at [284, 181] on button "Add campaign" at bounding box center [269, 183] width 48 height 11
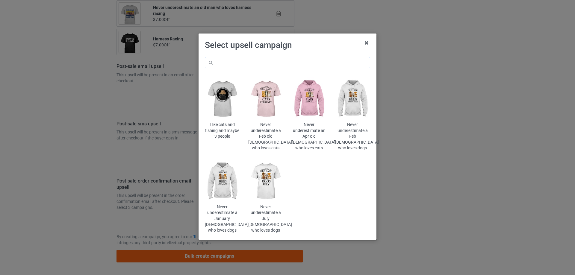
click at [328, 60] on input "text" at bounding box center [287, 62] width 165 height 11
paste input "harness"
type input "harness"
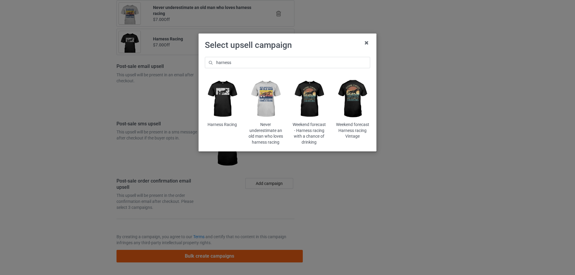
click at [260, 99] on img at bounding box center [265, 99] width 35 height 44
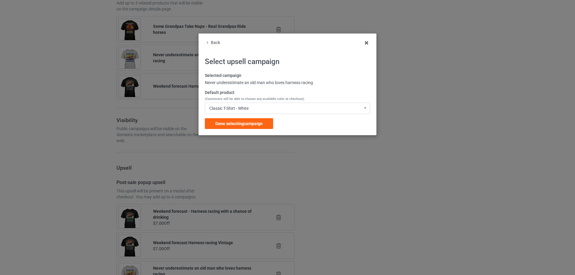
scroll to position [760, 0]
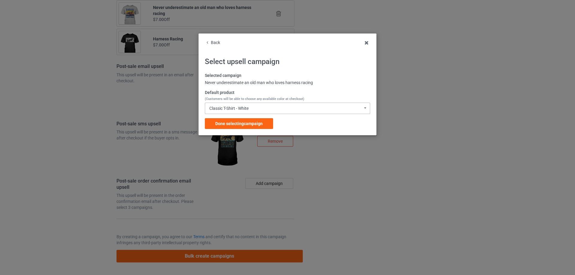
click at [244, 106] on div "Classic T-Shirt - White" at bounding box center [228, 108] width 39 height 4
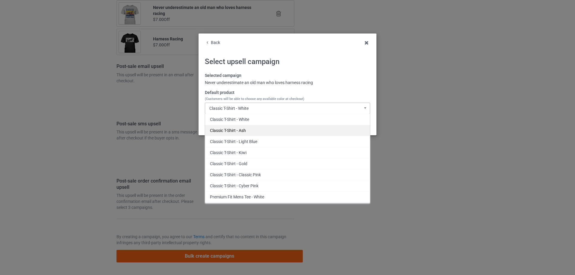
click at [245, 129] on div "Classic T-Shirt - Ash" at bounding box center [287, 130] width 165 height 11
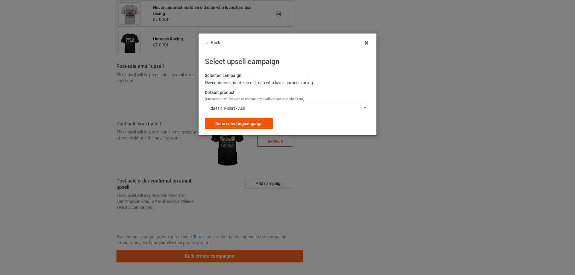
click at [254, 121] on span "Done selecting campaign" at bounding box center [238, 123] width 47 height 5
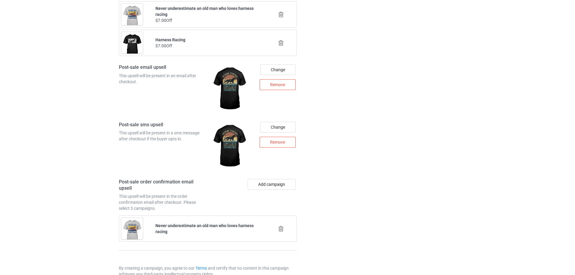
scroll to position [790, 0]
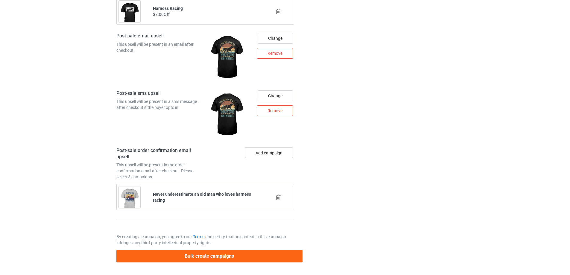
click at [272, 153] on button "Add campaign" at bounding box center [269, 153] width 48 height 11
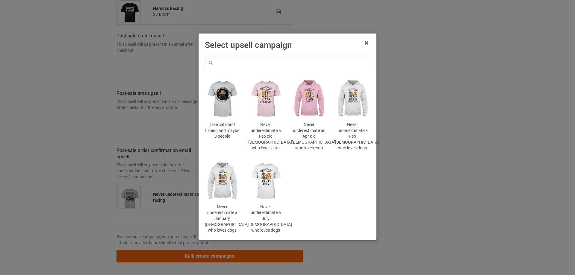
click at [314, 60] on input "text" at bounding box center [287, 62] width 165 height 11
paste input "harness"
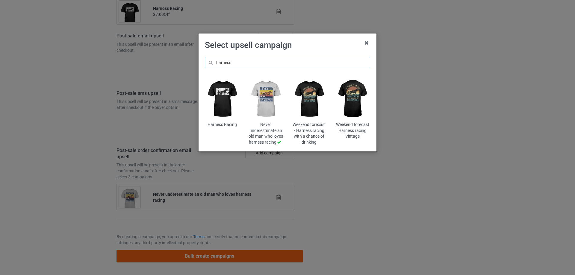
type input "harness"
click at [309, 108] on img at bounding box center [309, 99] width 35 height 44
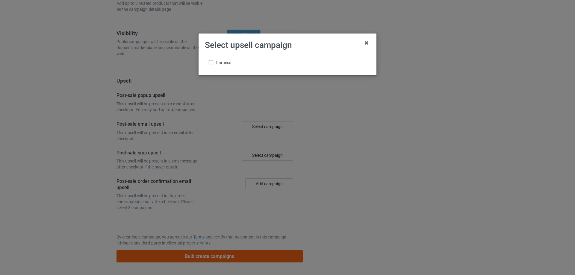
scroll to position [790, 0]
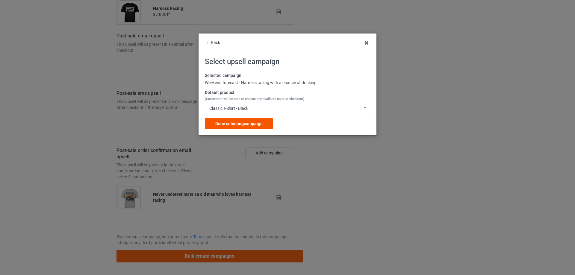
click at [246, 125] on span "Done selecting campaign" at bounding box center [238, 123] width 47 height 5
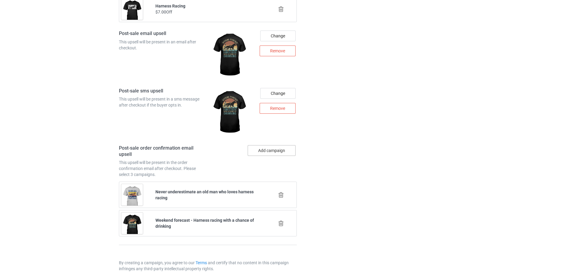
scroll to position [819, 0]
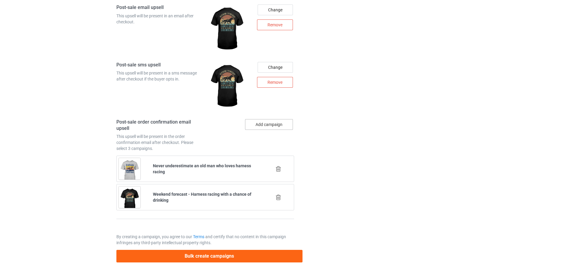
click at [276, 125] on button "Add campaign" at bounding box center [269, 124] width 48 height 11
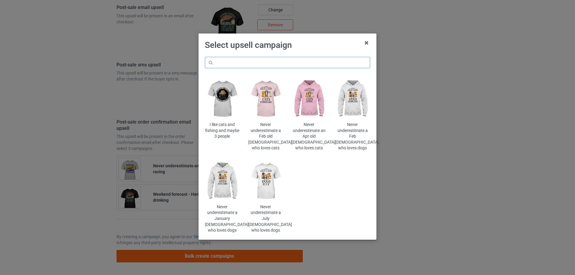
click at [323, 58] on input "text" at bounding box center [287, 62] width 165 height 11
paste input "harness"
type input "harness"
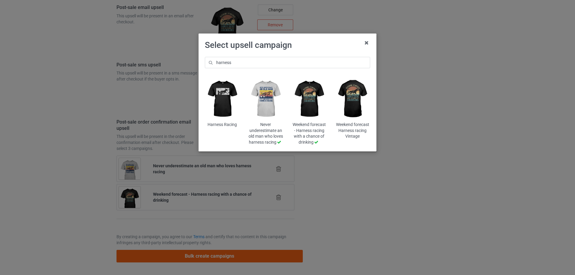
click at [358, 101] on img at bounding box center [352, 99] width 35 height 44
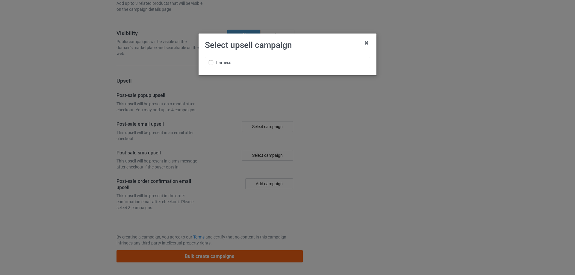
scroll to position [819, 0]
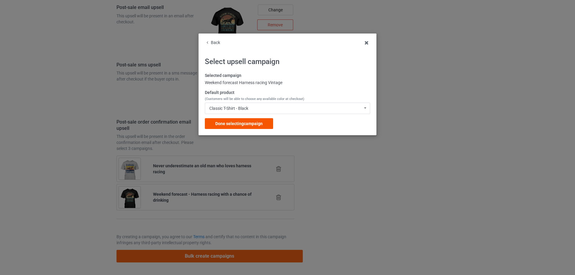
drag, startPoint x: 245, startPoint y: 119, endPoint x: 246, endPoint y: 124, distance: 4.9
click at [246, 124] on div "Done selecting campaign" at bounding box center [239, 123] width 68 height 11
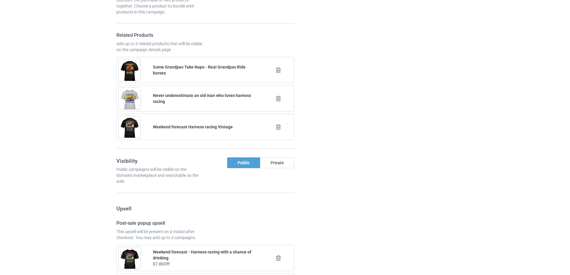
click at [349, 124] on div at bounding box center [328, 142] width 43 height 769
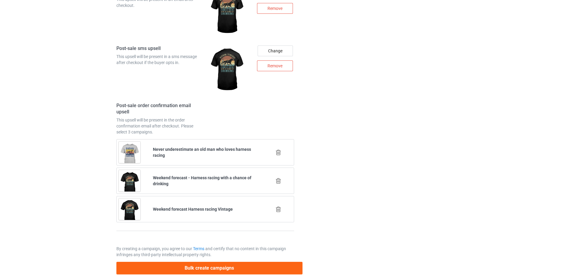
scroll to position [847, 0]
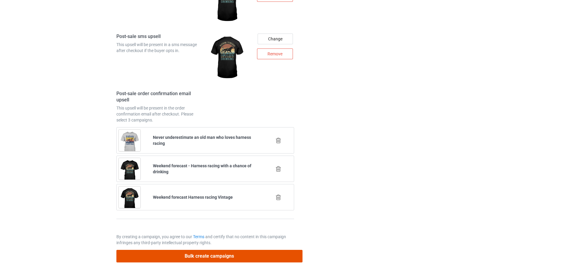
click at [235, 257] on button "Bulk create campaigns" at bounding box center [209, 256] width 186 height 12
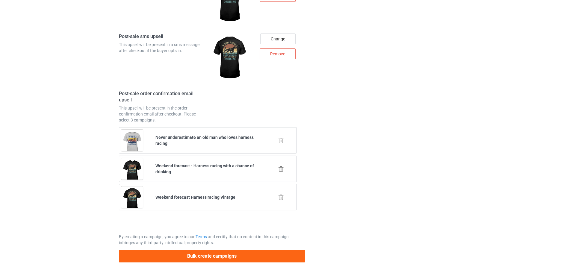
scroll to position [0, 0]
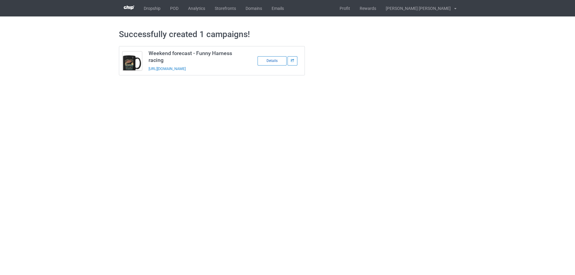
click at [269, 62] on div "Details" at bounding box center [271, 60] width 29 height 9
